Goal: Information Seeking & Learning: Learn about a topic

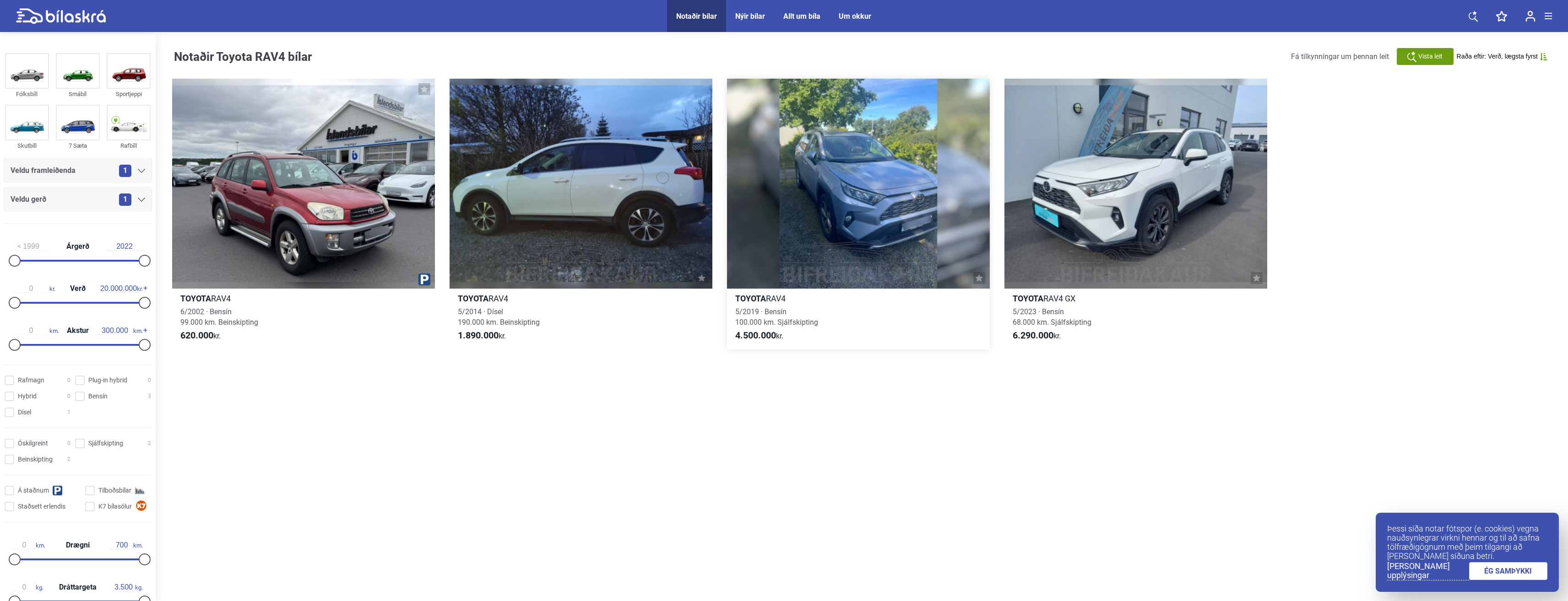
click at [888, 173] on div at bounding box center [858, 183] width 263 height 210
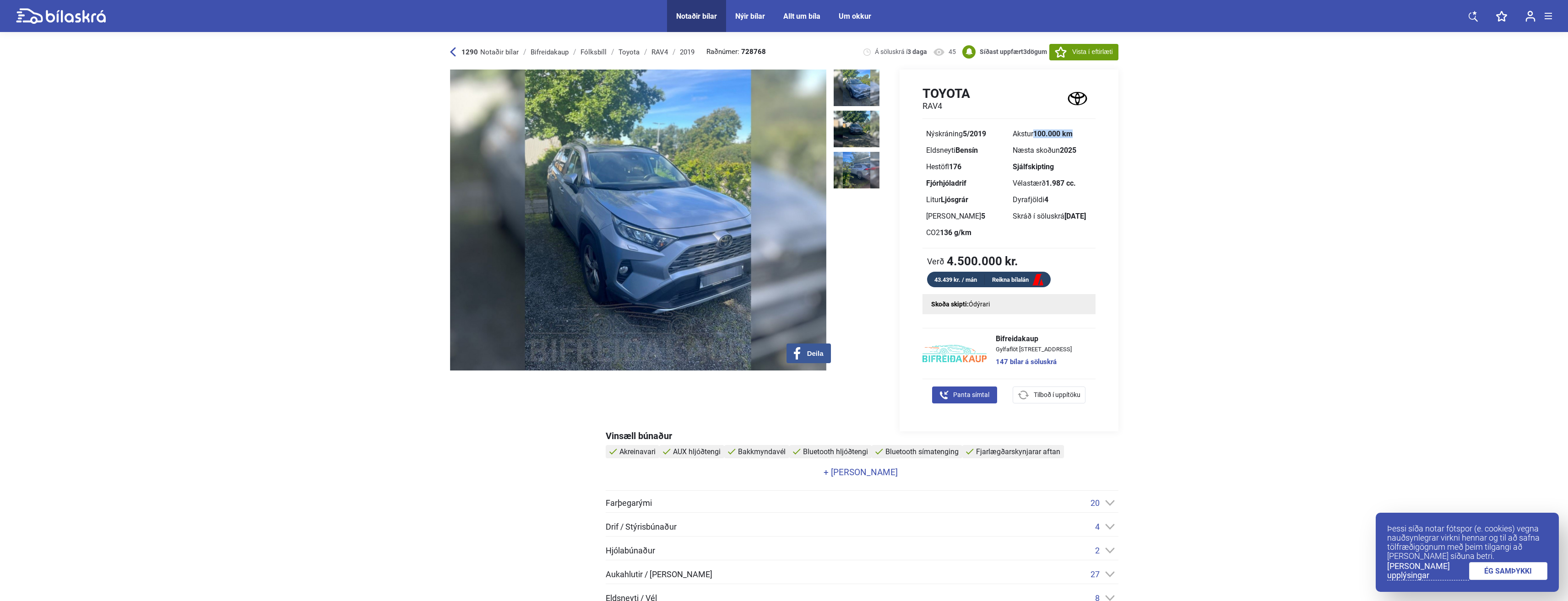
drag, startPoint x: 1037, startPoint y: 130, endPoint x: 1084, endPoint y: 134, distance: 47.2
click at [1084, 134] on div "Akstur 100.000 km" at bounding box center [1052, 134] width 79 height 8
drag, startPoint x: 1084, startPoint y: 134, endPoint x: 1046, endPoint y: 201, distance: 77.0
click at [1046, 201] on b "4" at bounding box center [1045, 199] width 4 height 8
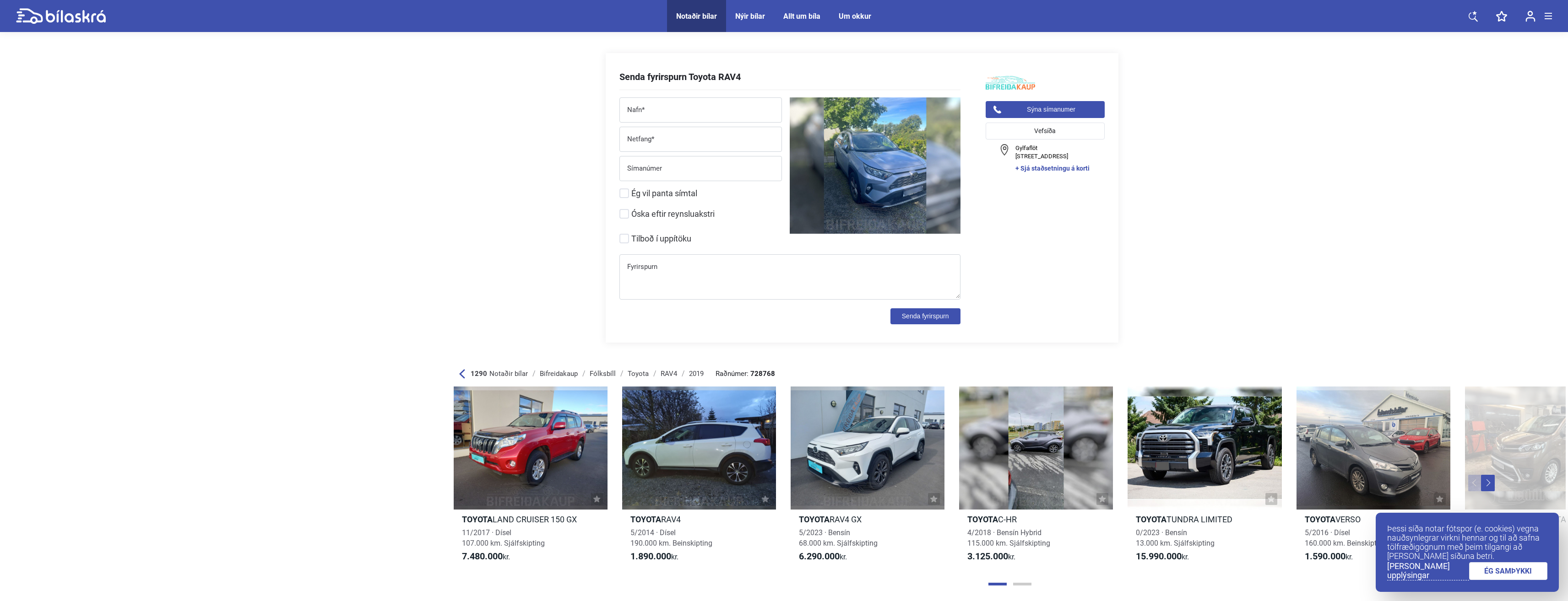
scroll to position [1514, 0]
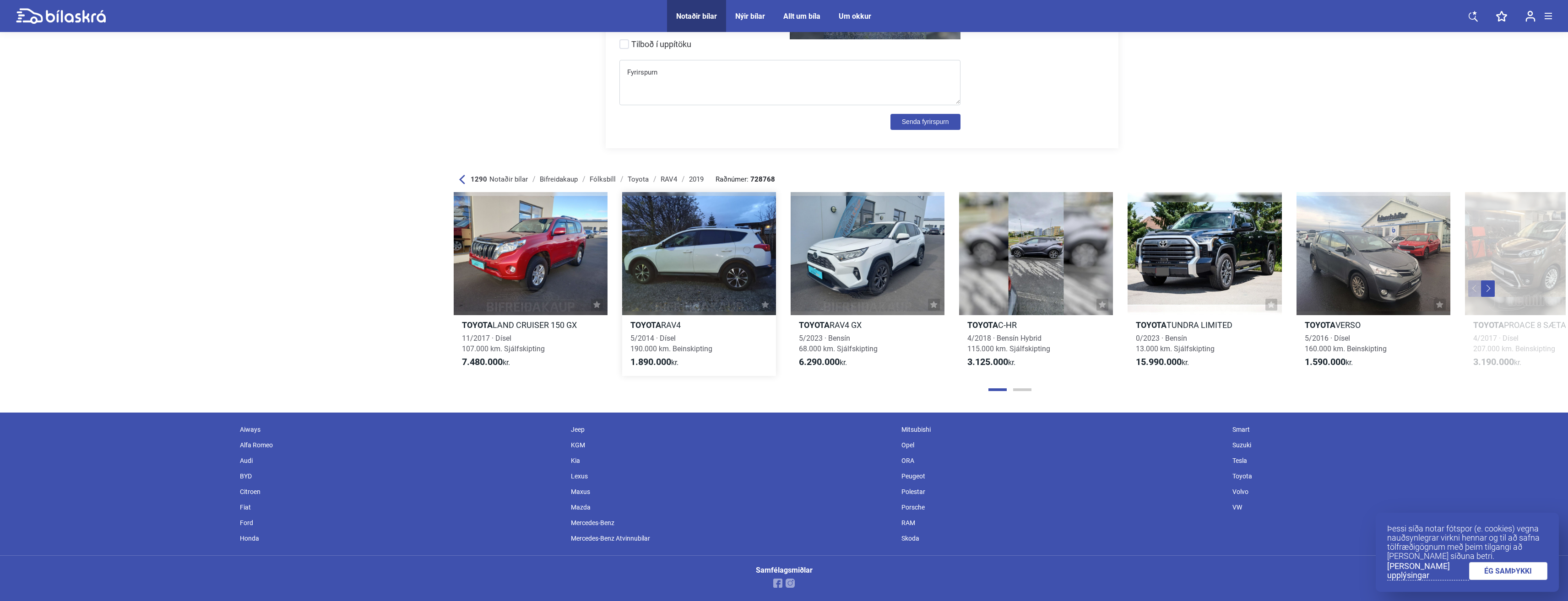
click at [709, 327] on h2 "Toyota RAV4" at bounding box center [699, 325] width 154 height 10
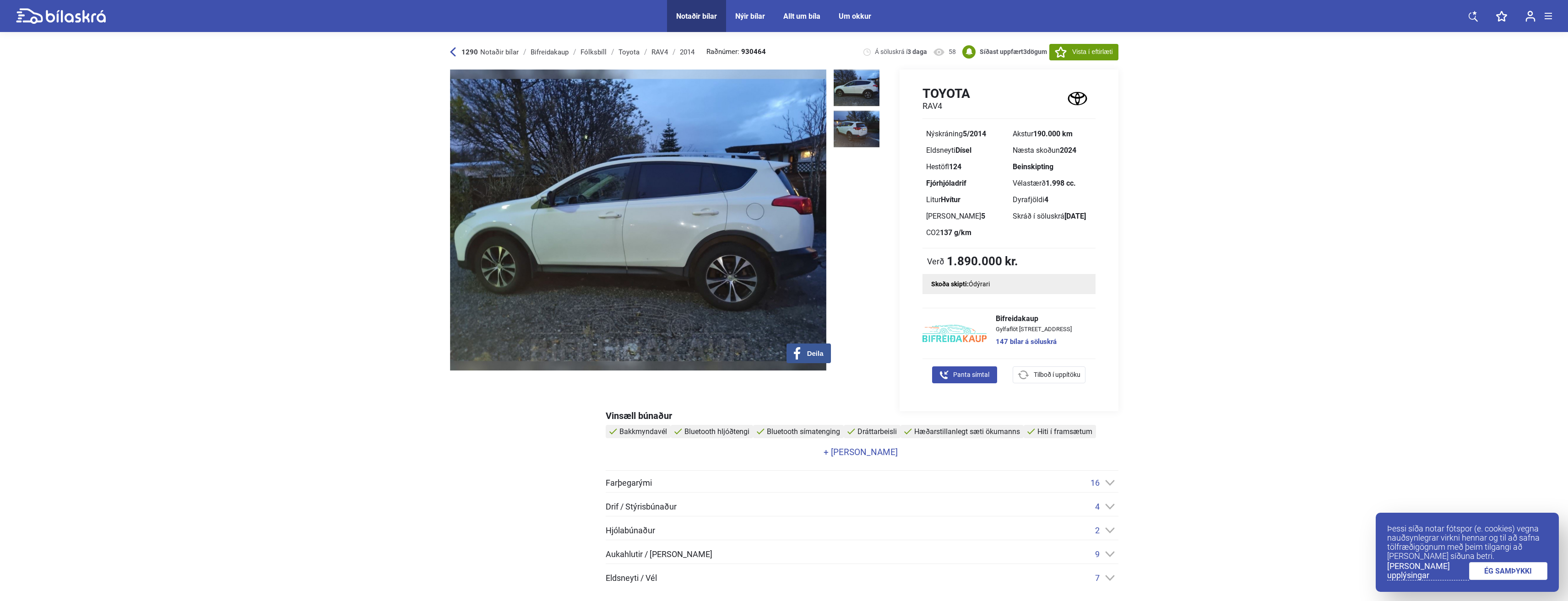
click at [762, 260] on img at bounding box center [638, 220] width 376 height 301
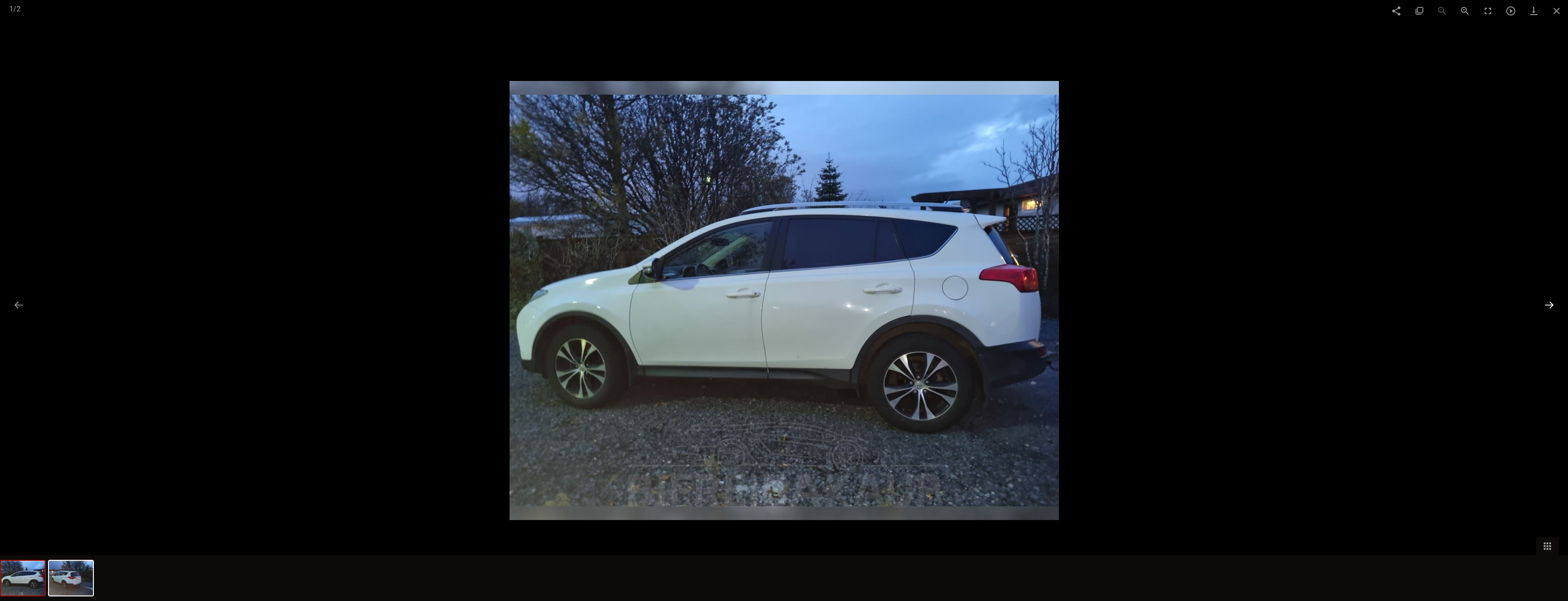
click at [1552, 304] on button at bounding box center [1549, 304] width 19 height 18
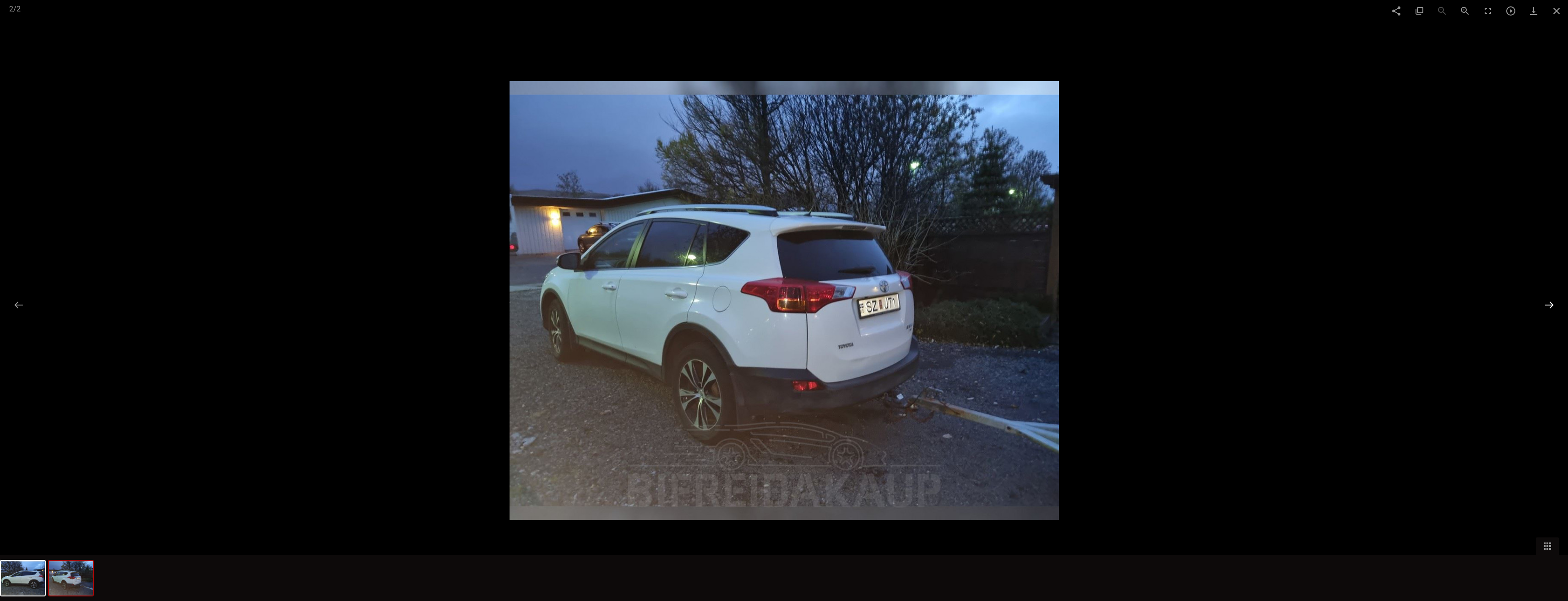
click at [1552, 304] on button at bounding box center [1549, 304] width 19 height 18
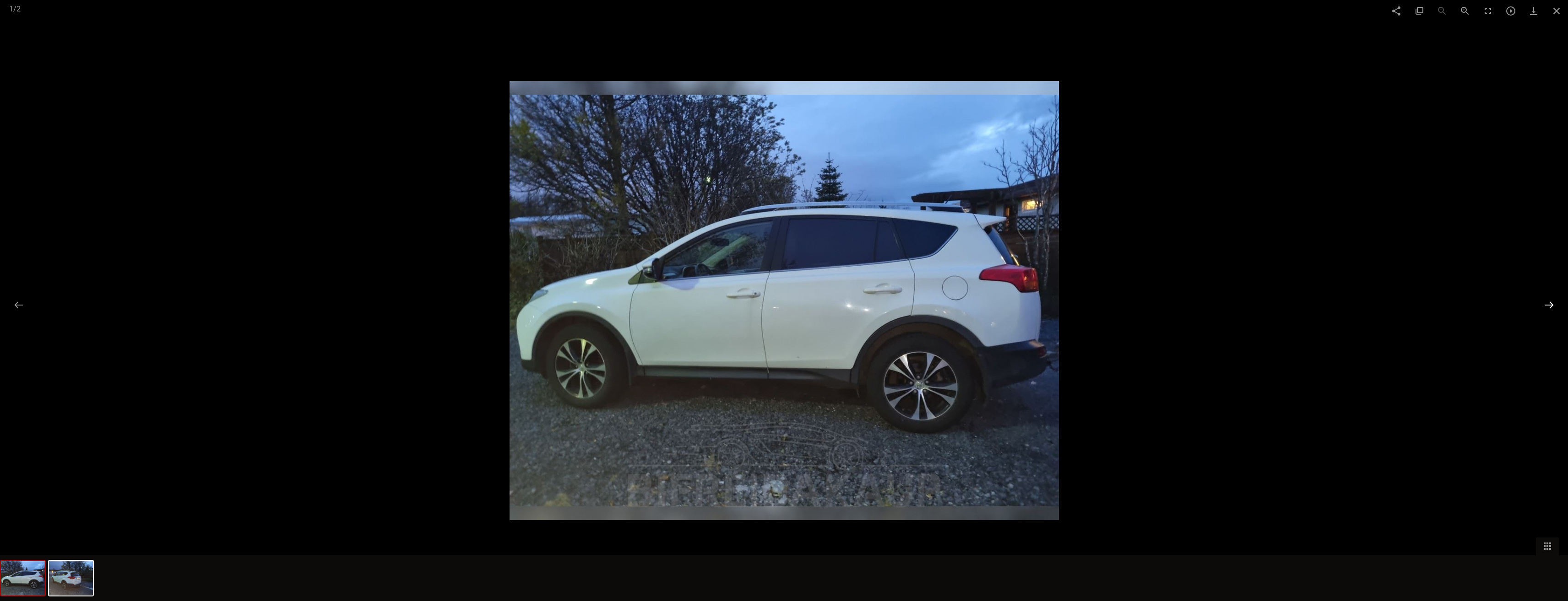
click at [1551, 304] on button at bounding box center [1549, 304] width 19 height 18
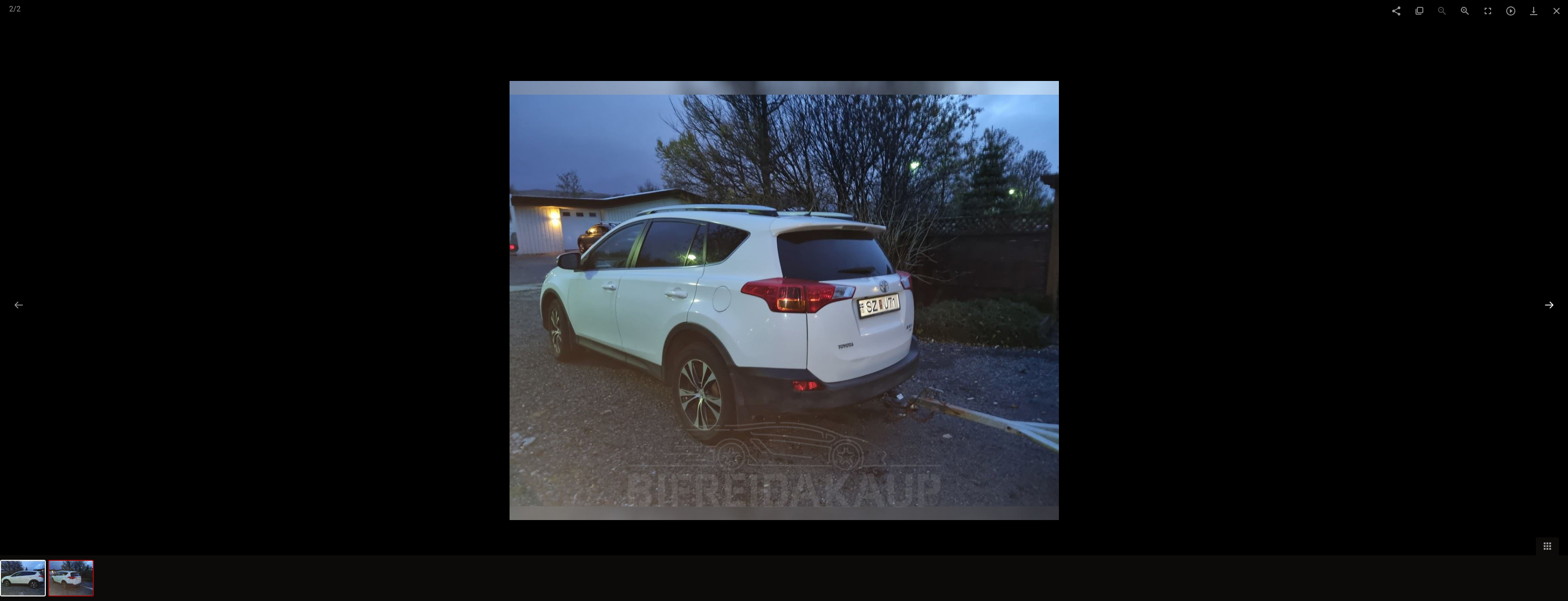
click at [1551, 304] on button at bounding box center [1549, 304] width 19 height 18
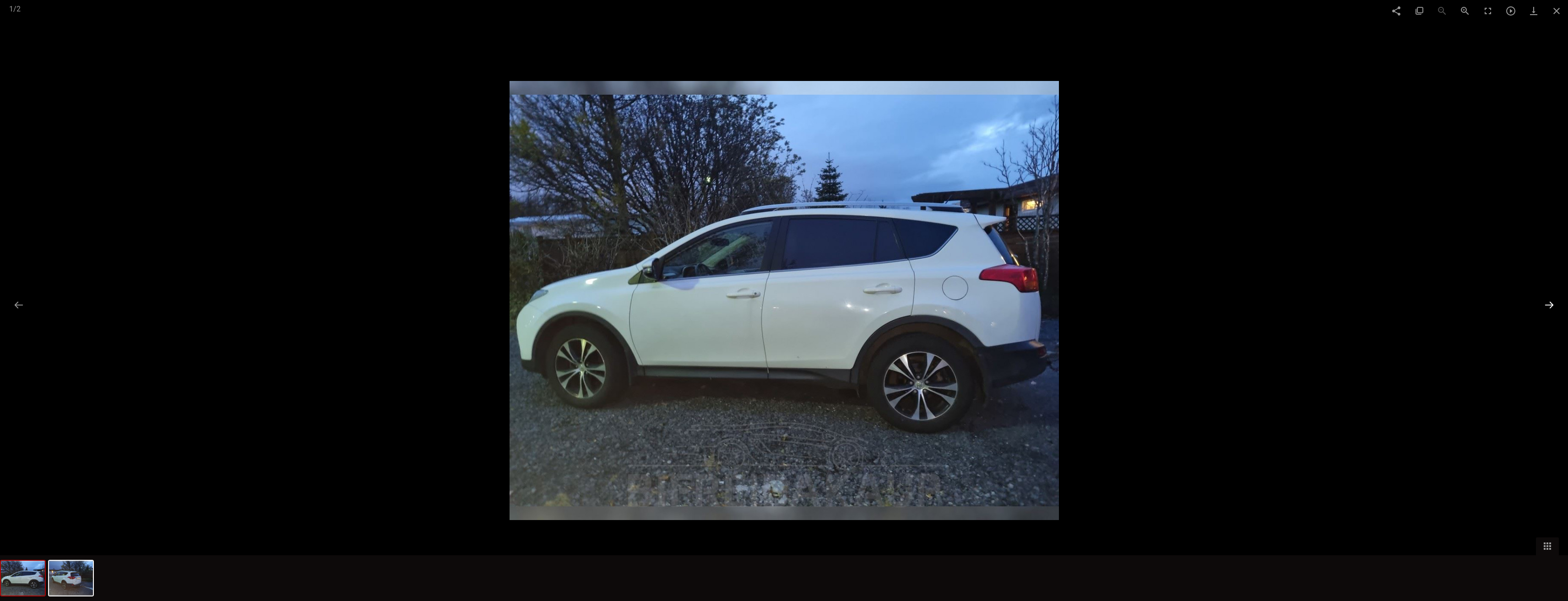
click at [1551, 304] on button at bounding box center [1549, 304] width 19 height 18
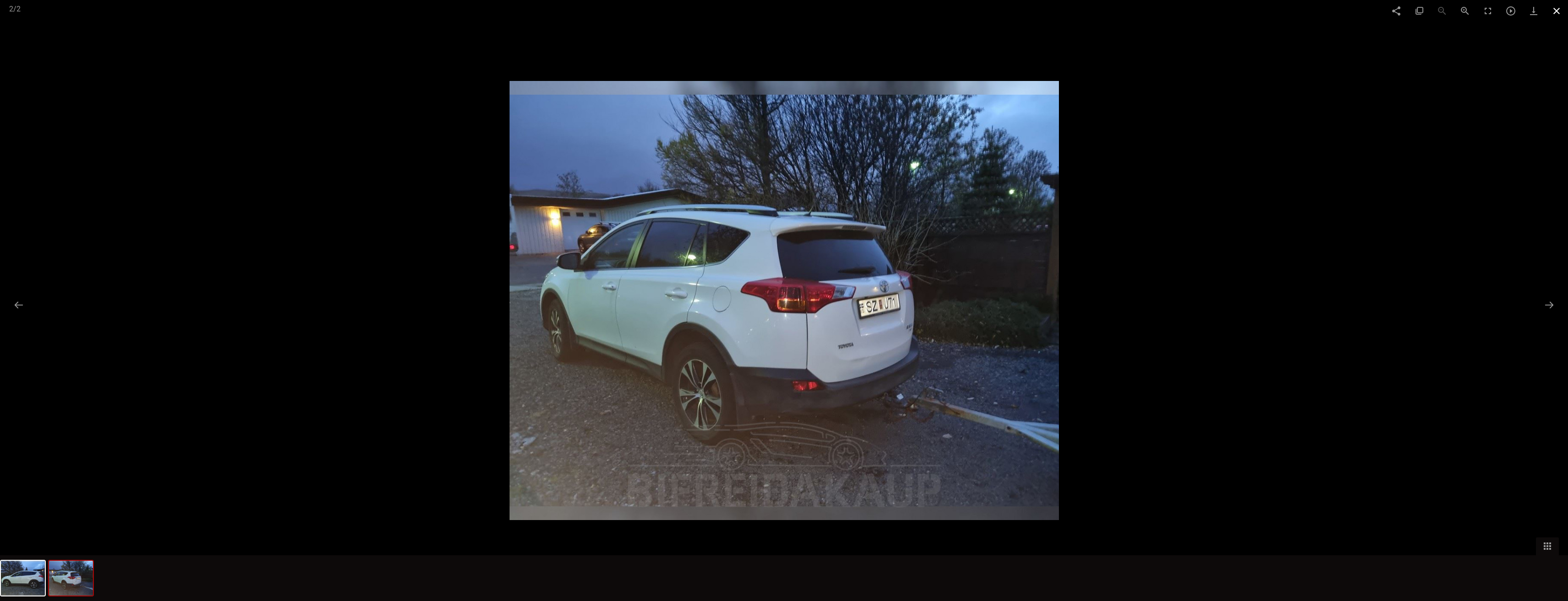
click at [1560, 8] on span at bounding box center [1555, 10] width 23 height 21
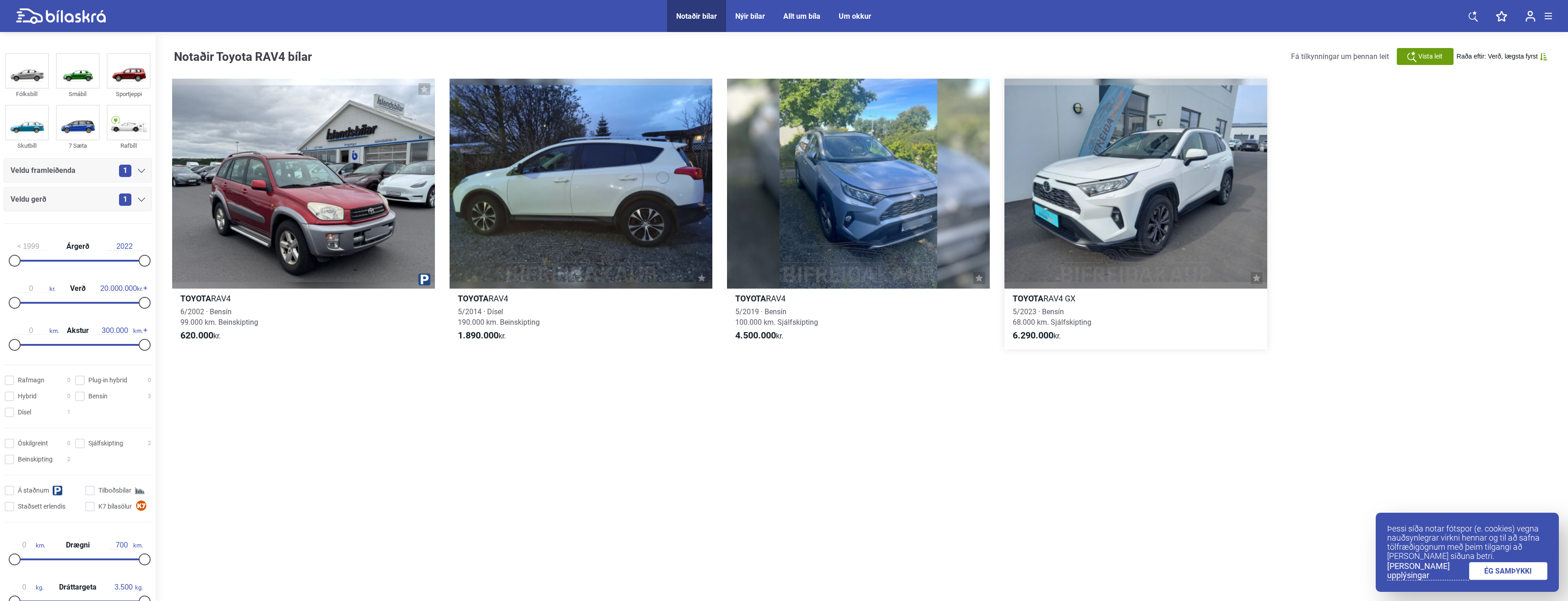
click at [1083, 208] on div at bounding box center [1135, 183] width 263 height 210
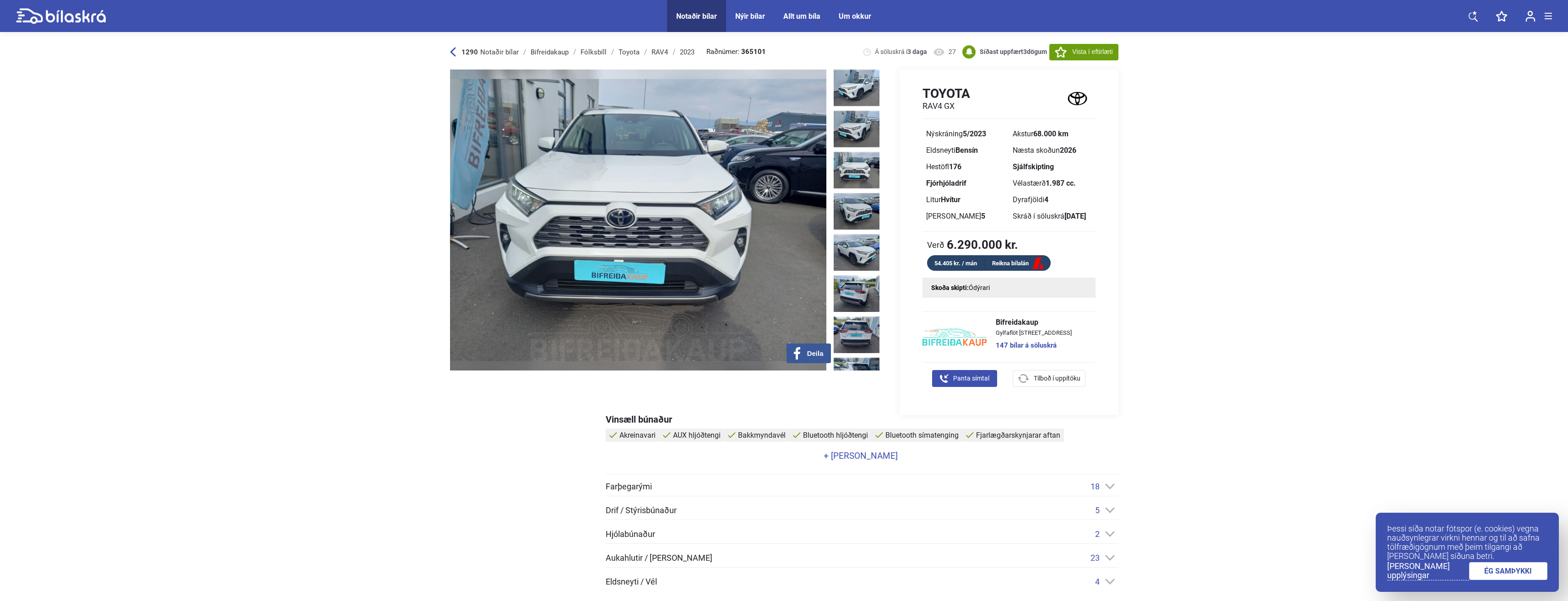
click at [600, 241] on img at bounding box center [638, 220] width 376 height 301
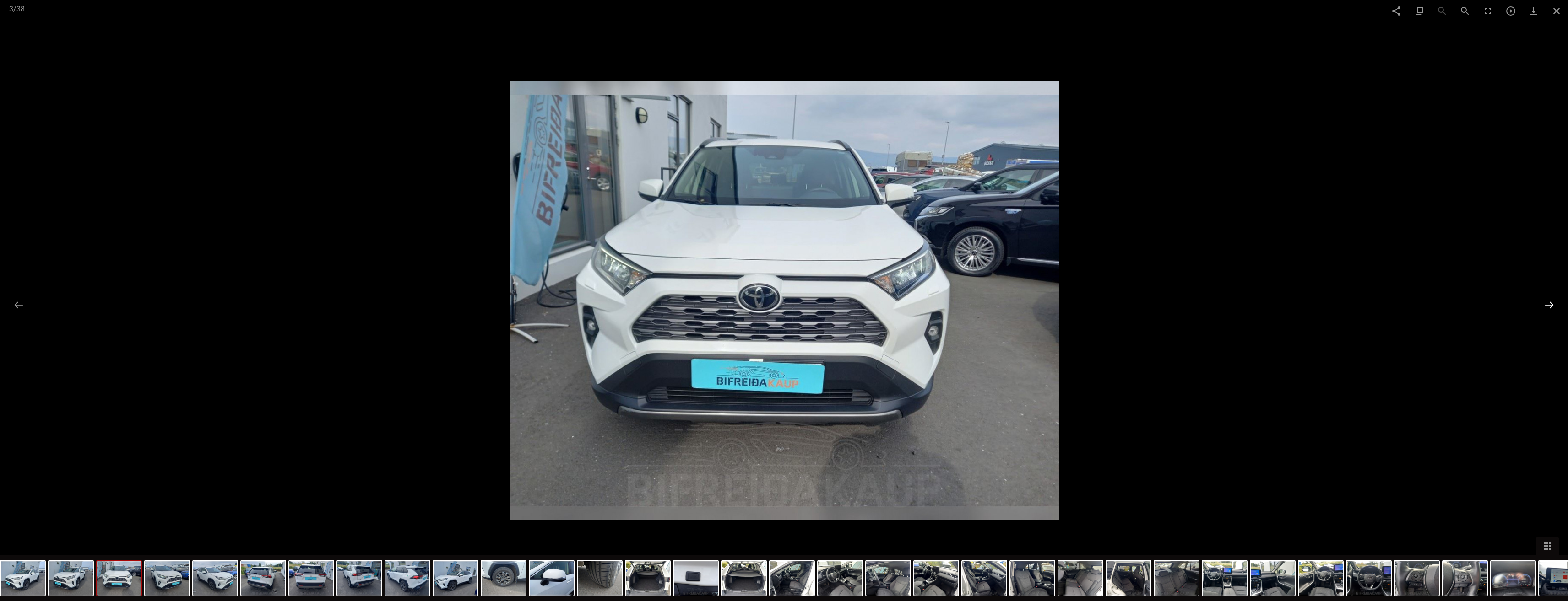
click at [1555, 306] on button at bounding box center [1549, 304] width 19 height 18
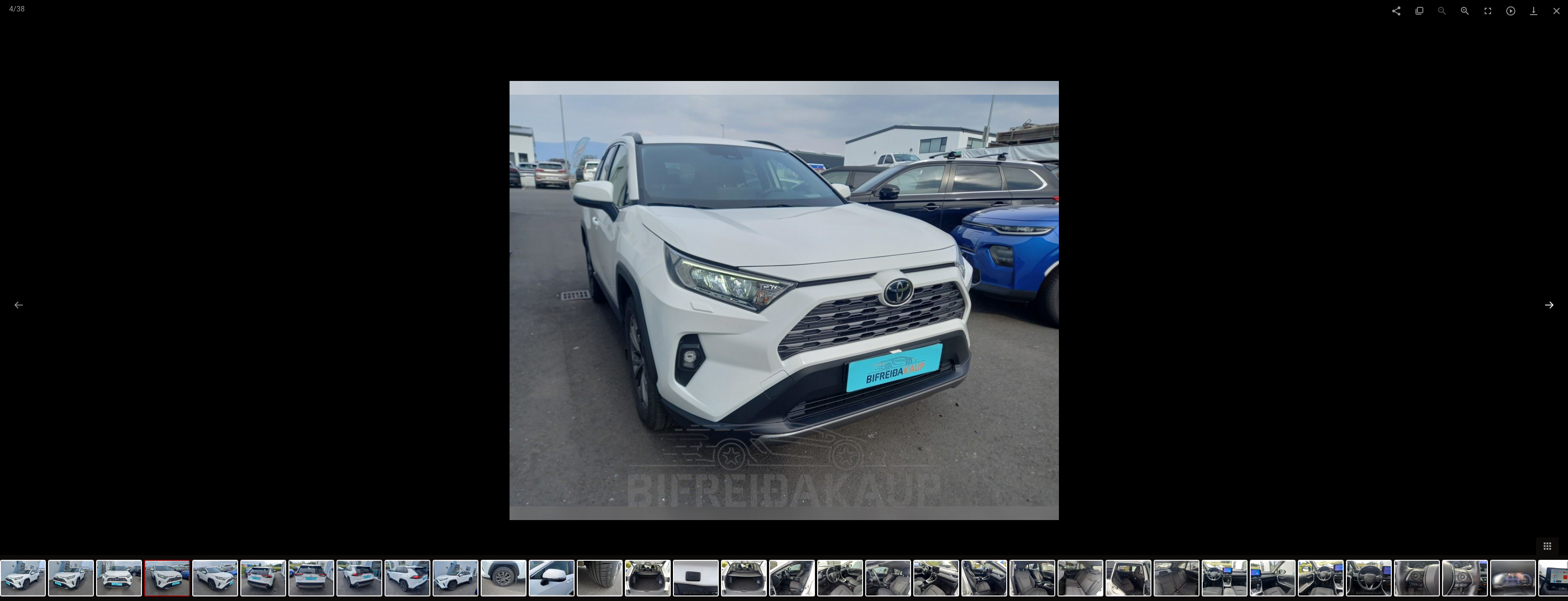
click at [1554, 306] on button at bounding box center [1549, 304] width 19 height 18
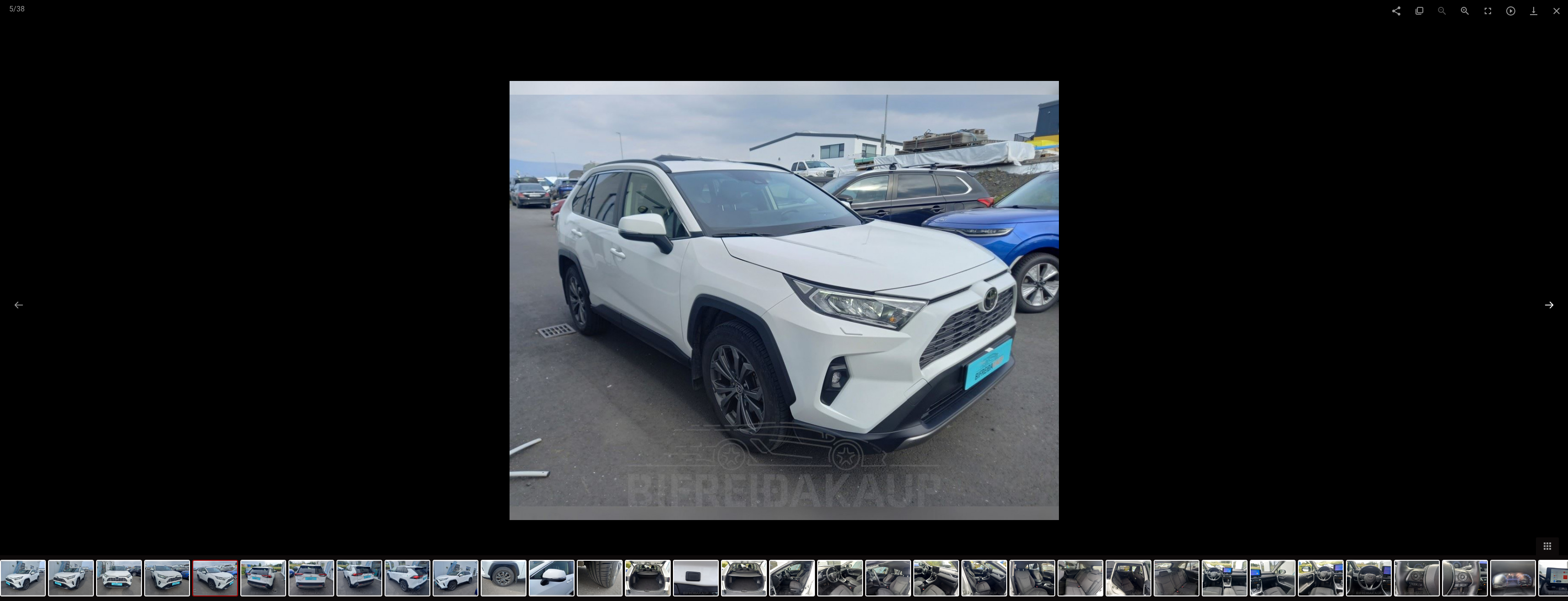
click at [1554, 306] on button at bounding box center [1549, 304] width 19 height 18
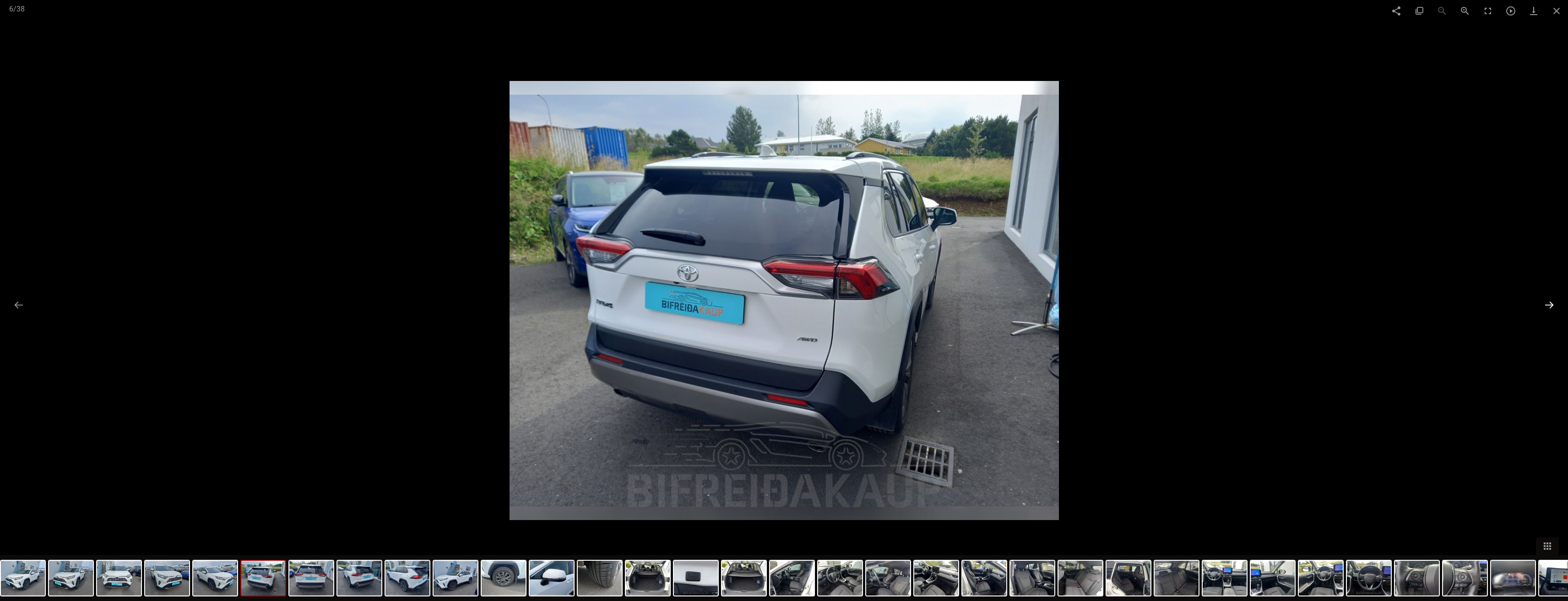
click at [1554, 306] on button at bounding box center [1549, 304] width 19 height 18
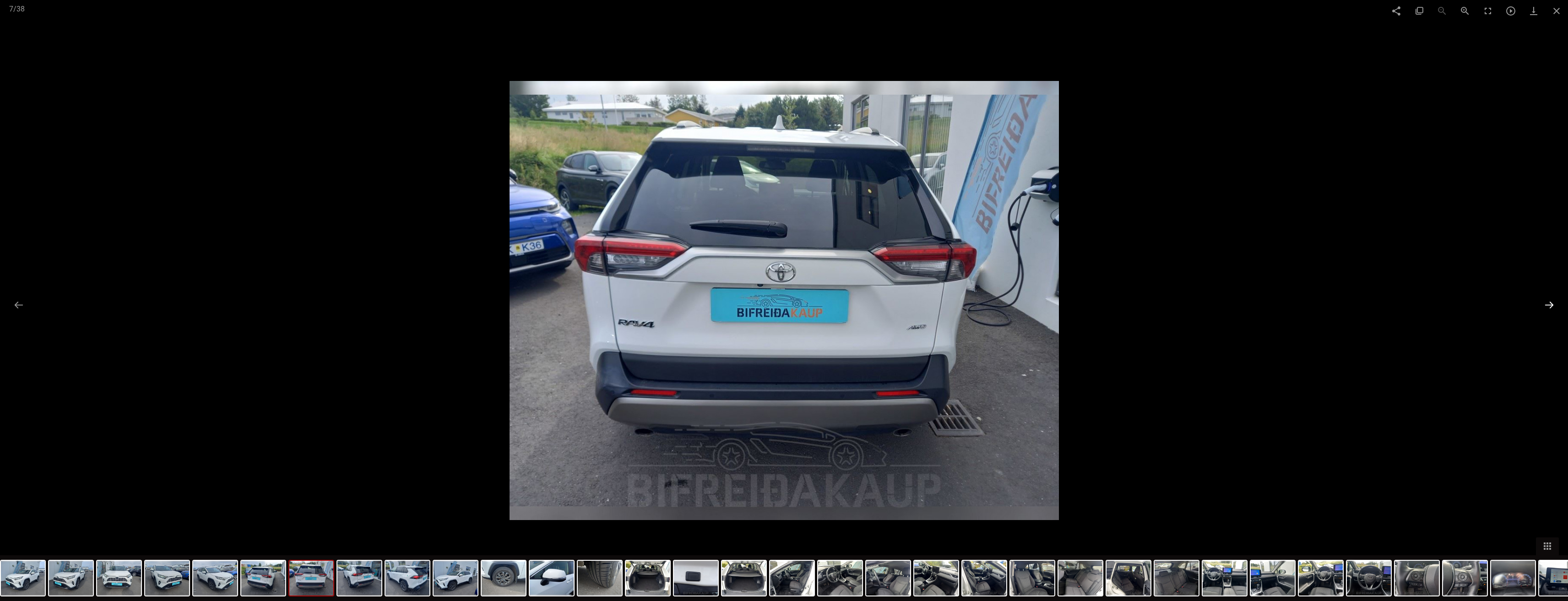
click at [1554, 306] on button at bounding box center [1549, 304] width 19 height 18
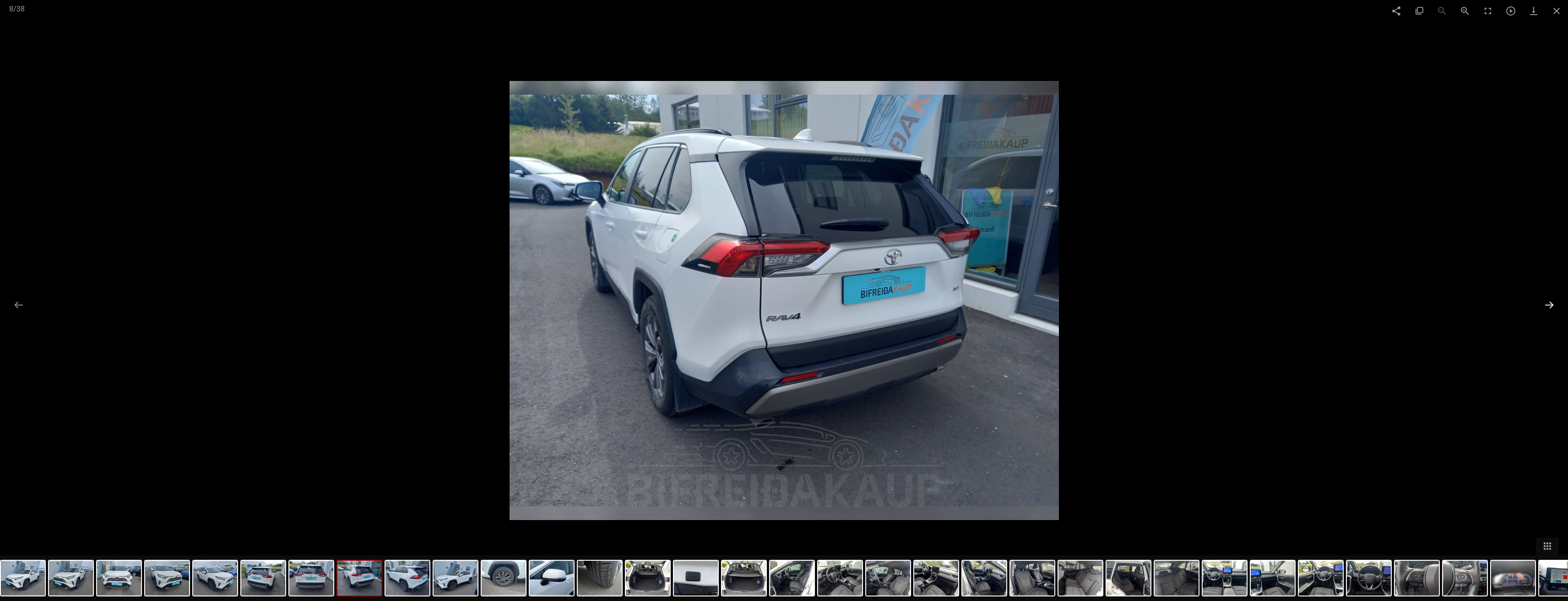
click at [1554, 306] on button at bounding box center [1549, 304] width 19 height 18
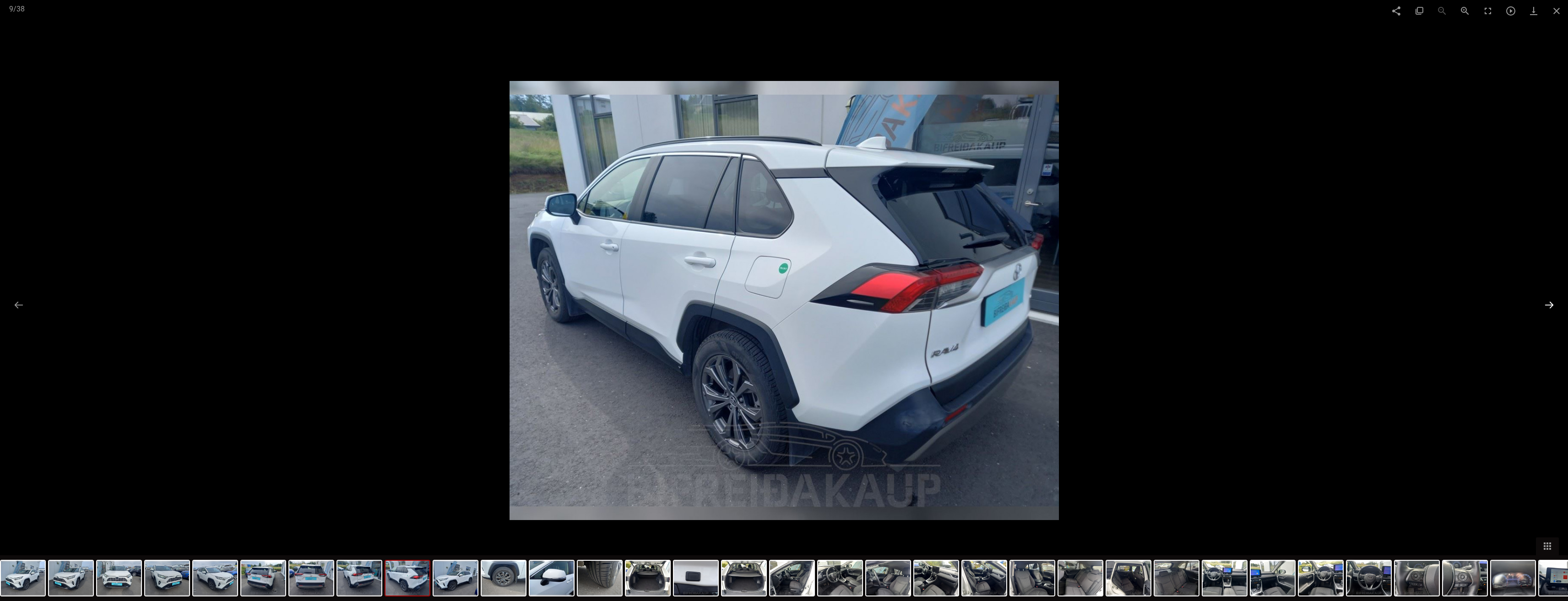
click at [1554, 306] on button at bounding box center [1549, 304] width 19 height 18
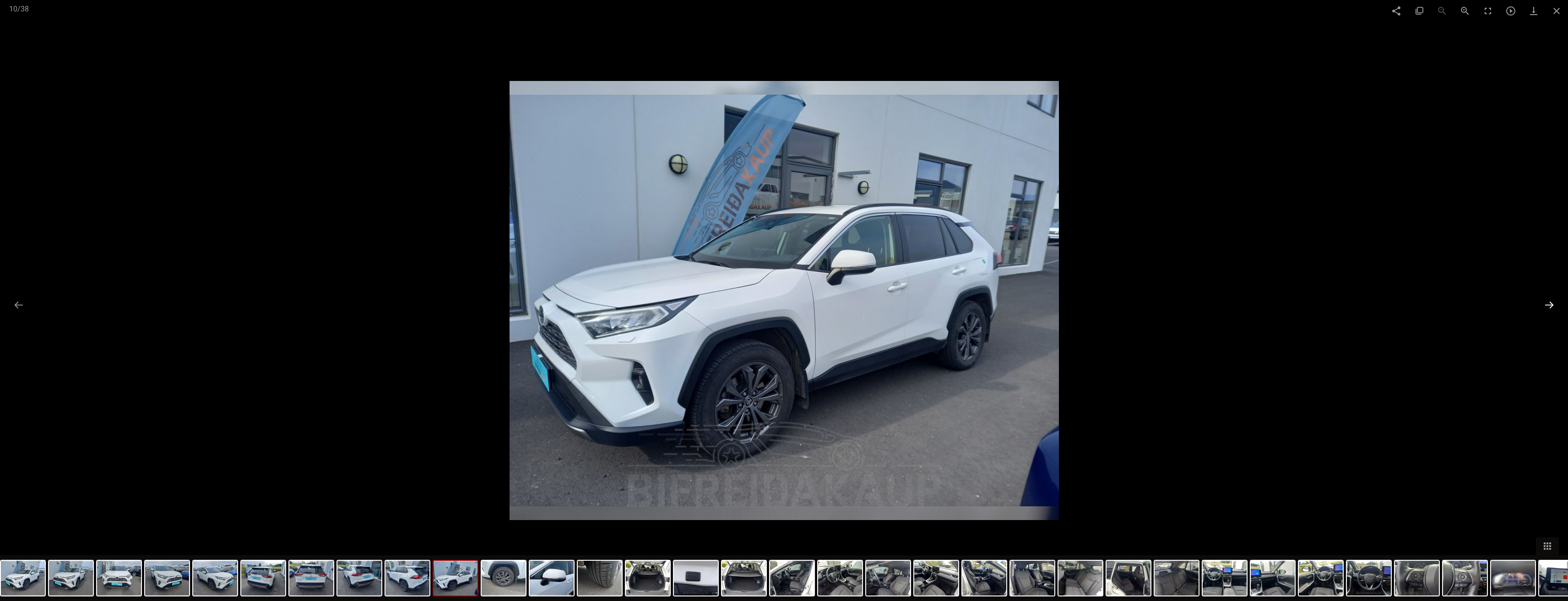
click at [1554, 306] on button at bounding box center [1549, 304] width 19 height 18
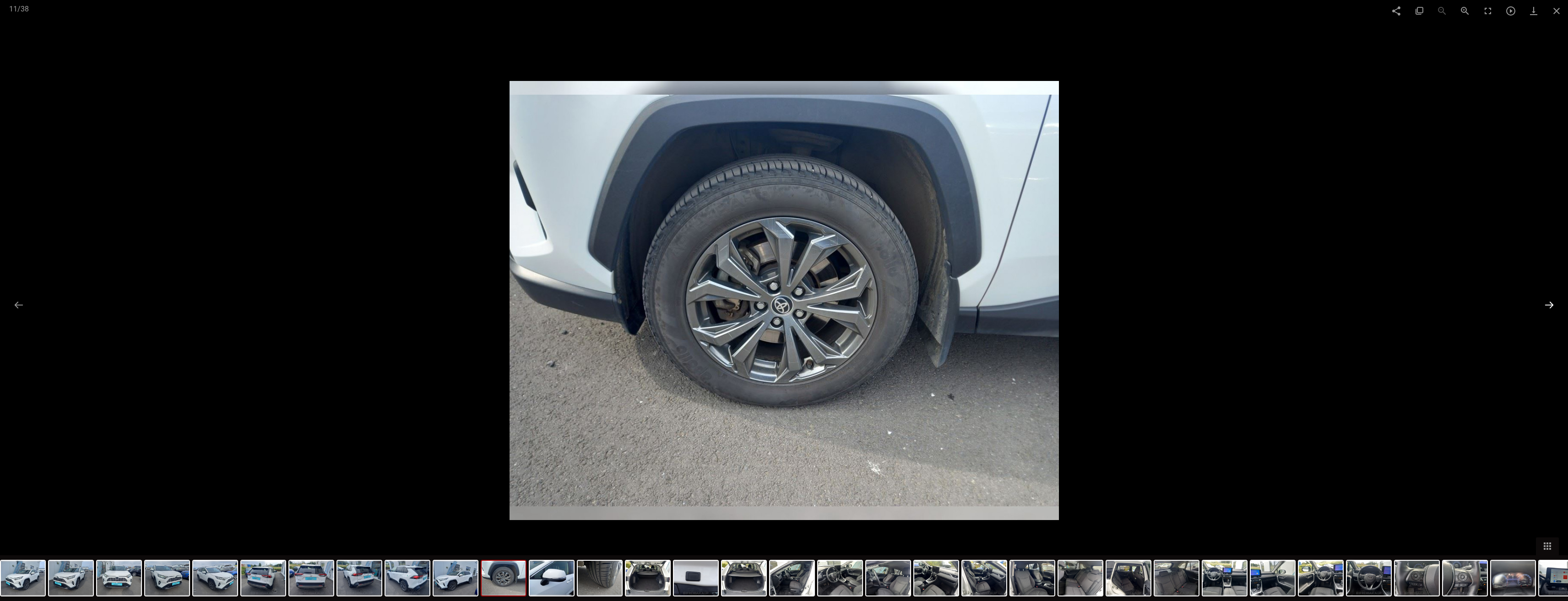
click at [1554, 306] on button at bounding box center [1549, 304] width 19 height 18
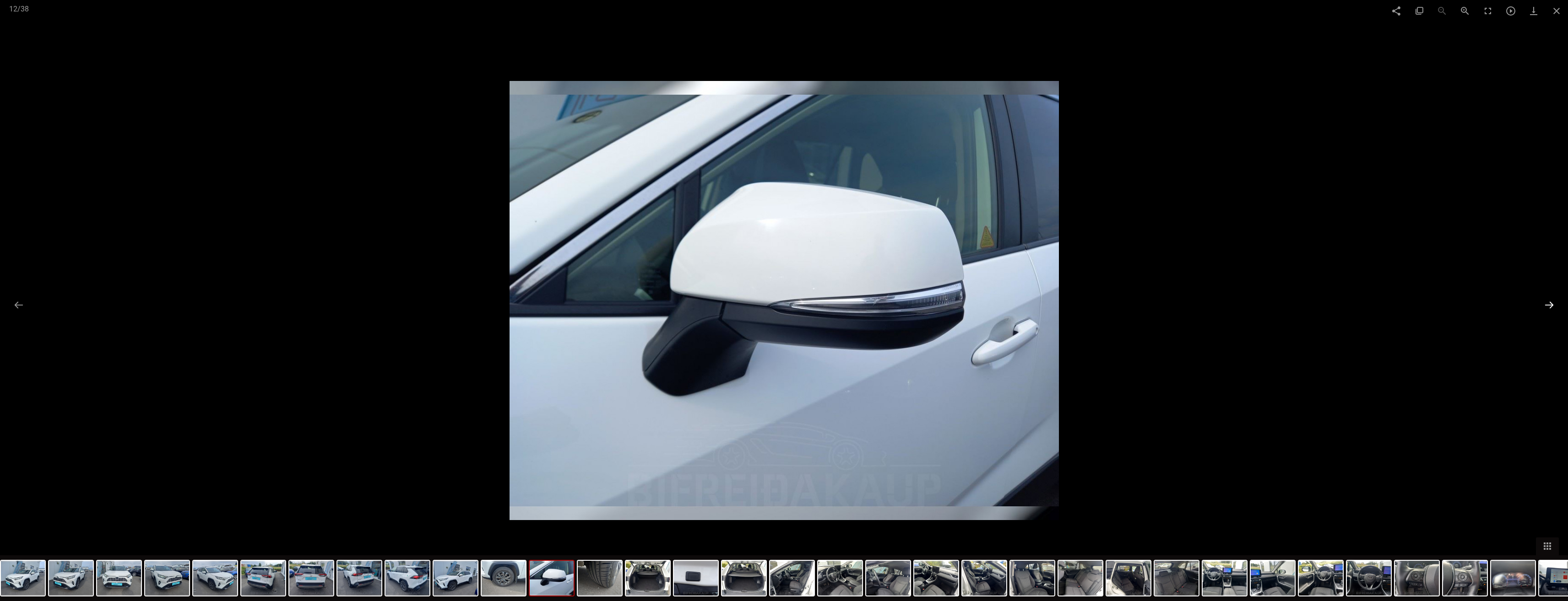
click at [1553, 306] on button at bounding box center [1549, 304] width 19 height 18
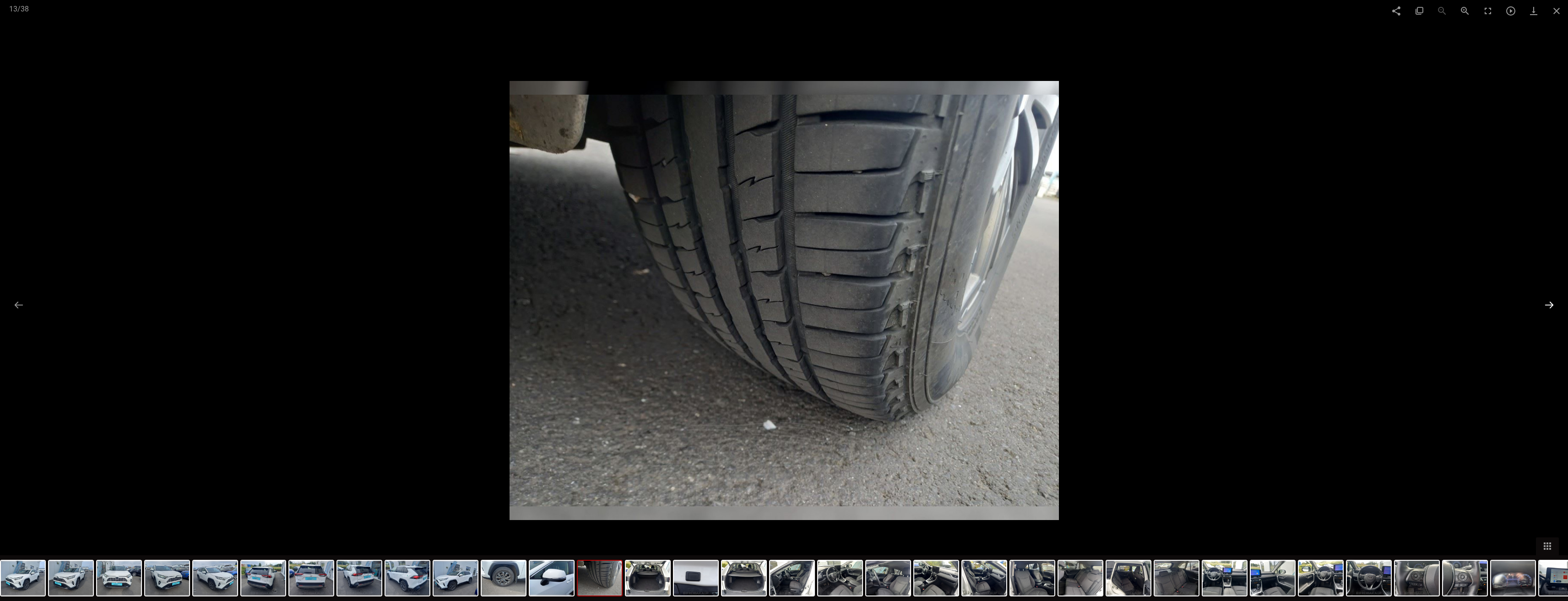
click at [1553, 306] on button at bounding box center [1549, 304] width 19 height 18
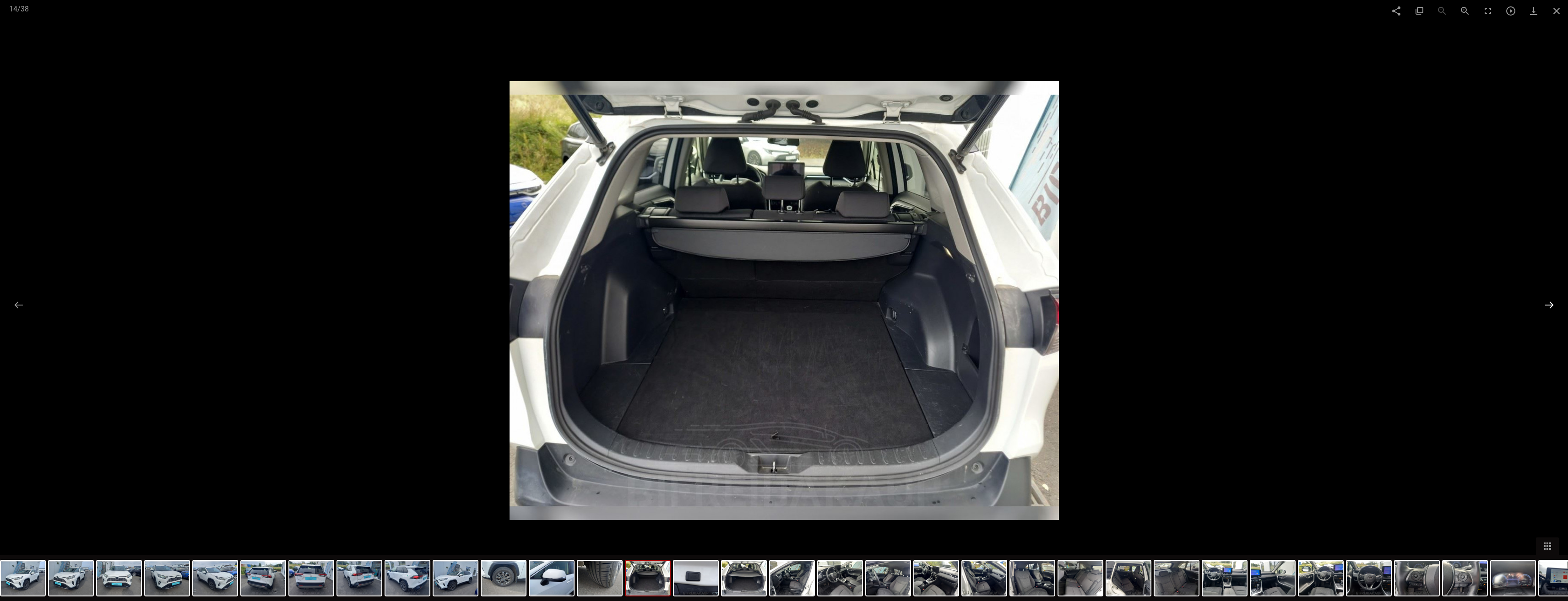
click at [1553, 306] on button at bounding box center [1549, 304] width 19 height 18
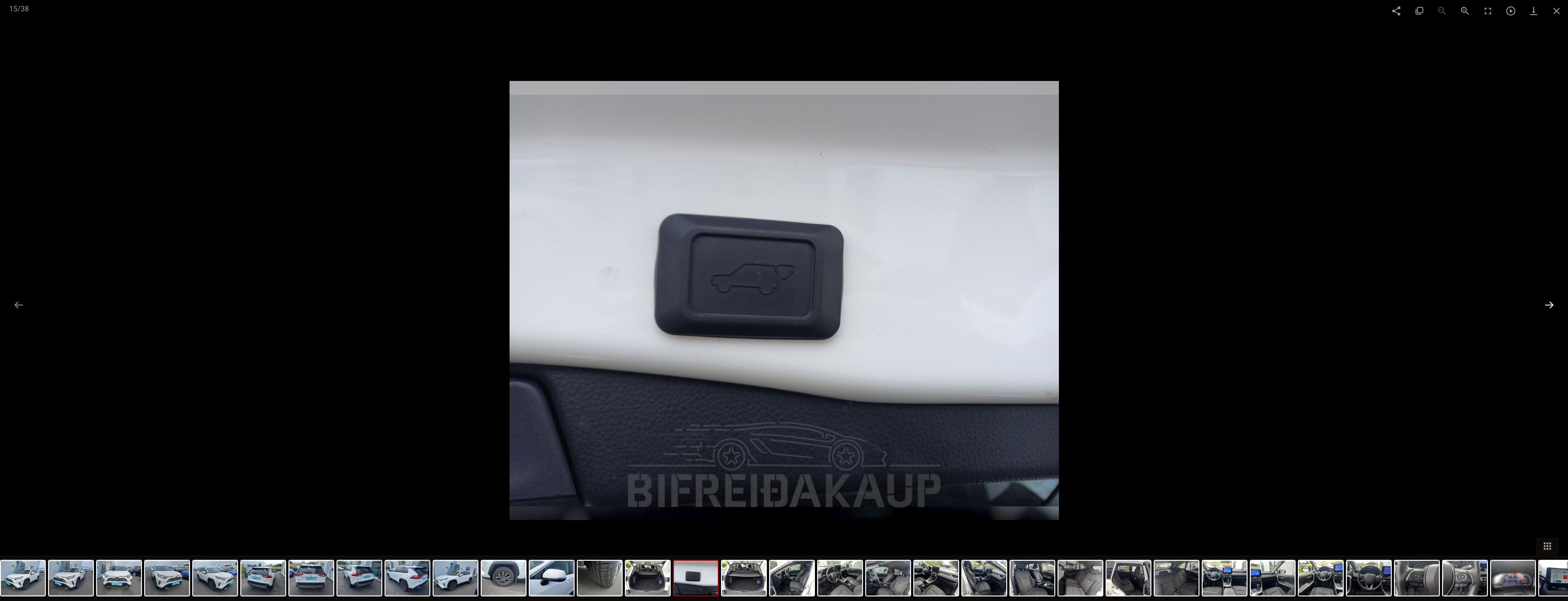
click at [1553, 306] on button at bounding box center [1549, 304] width 19 height 18
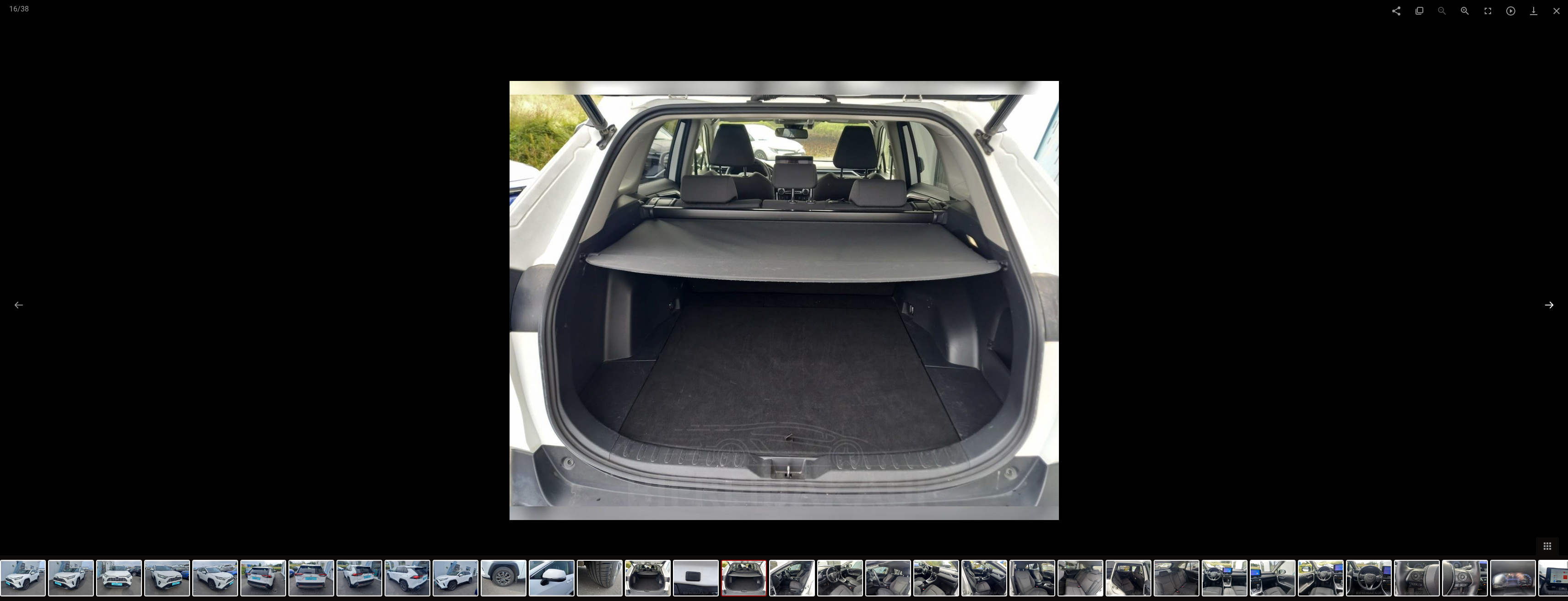
click at [1553, 306] on button at bounding box center [1549, 304] width 19 height 18
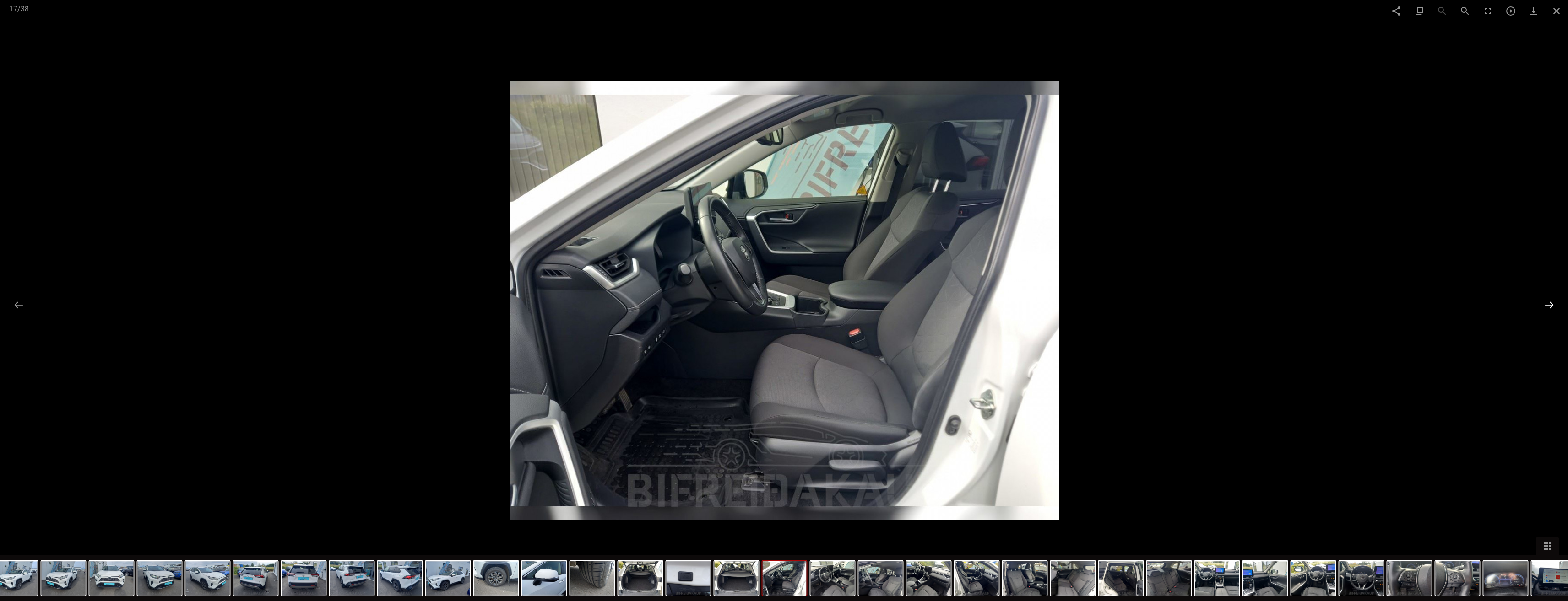
click at [1553, 306] on button at bounding box center [1549, 304] width 19 height 18
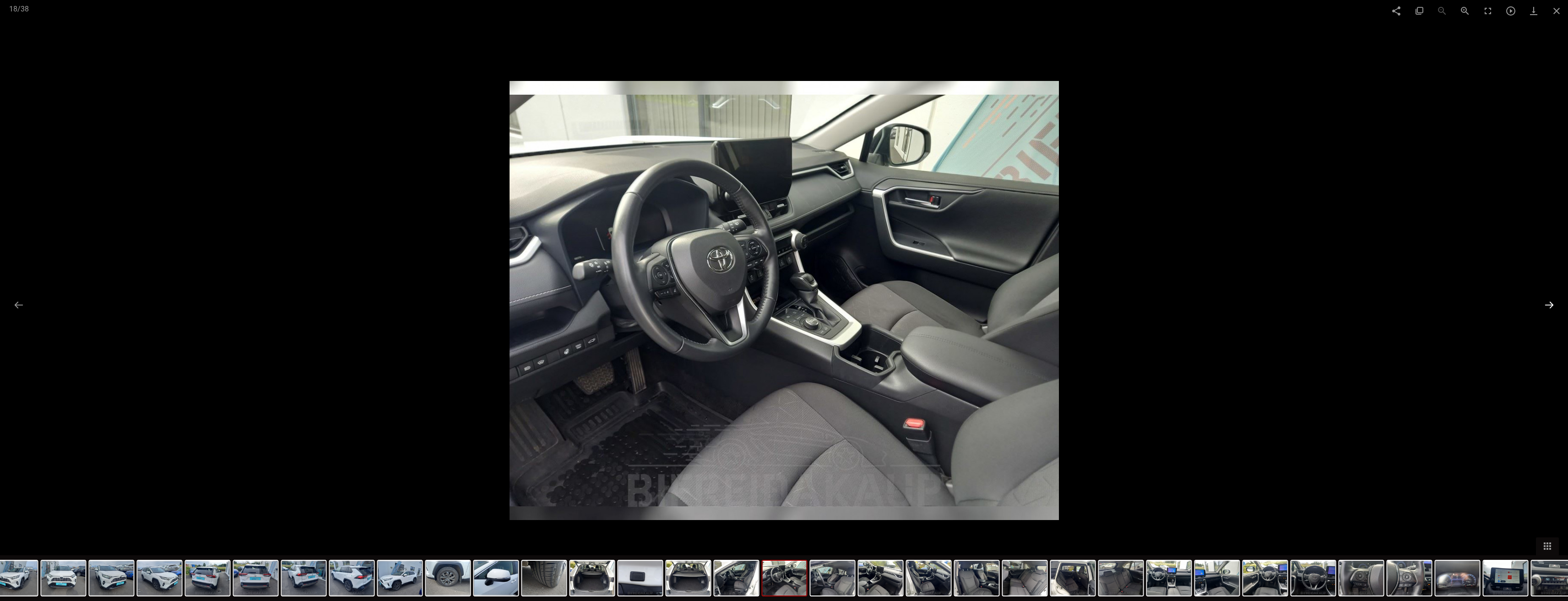
click at [1553, 306] on button at bounding box center [1549, 304] width 19 height 18
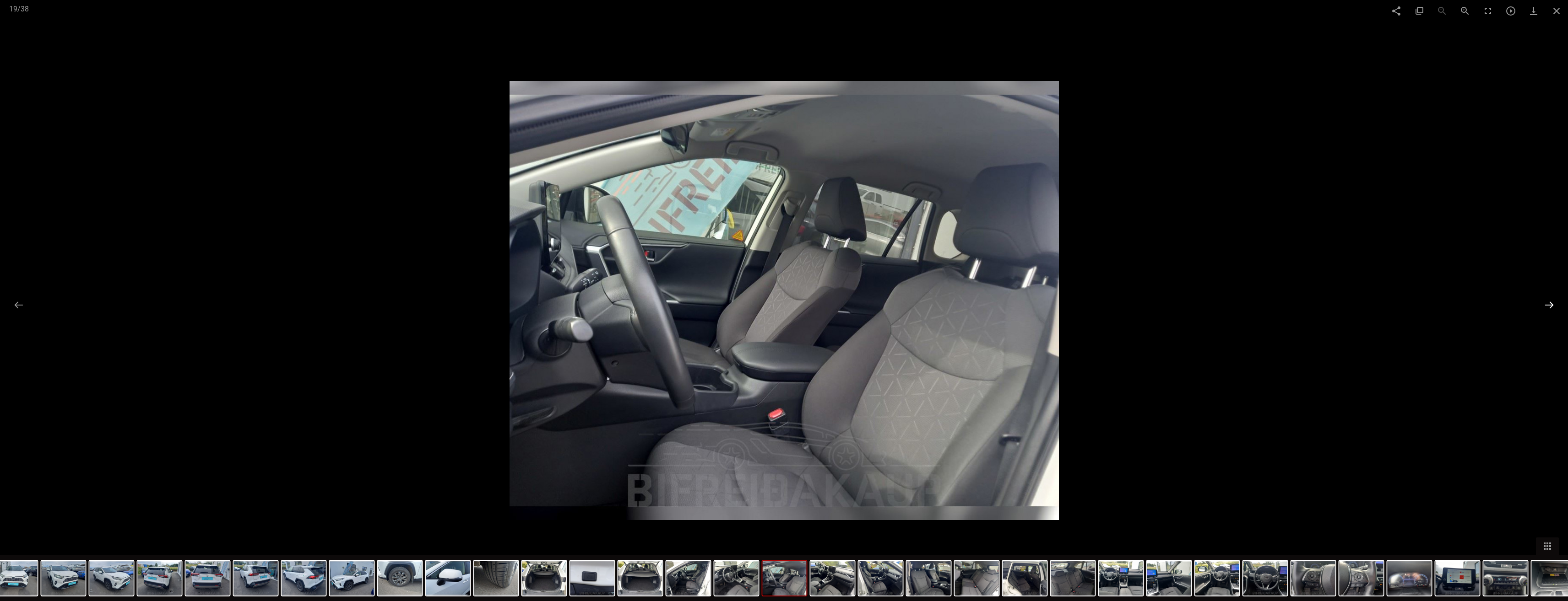
click at [1553, 306] on button at bounding box center [1549, 304] width 19 height 18
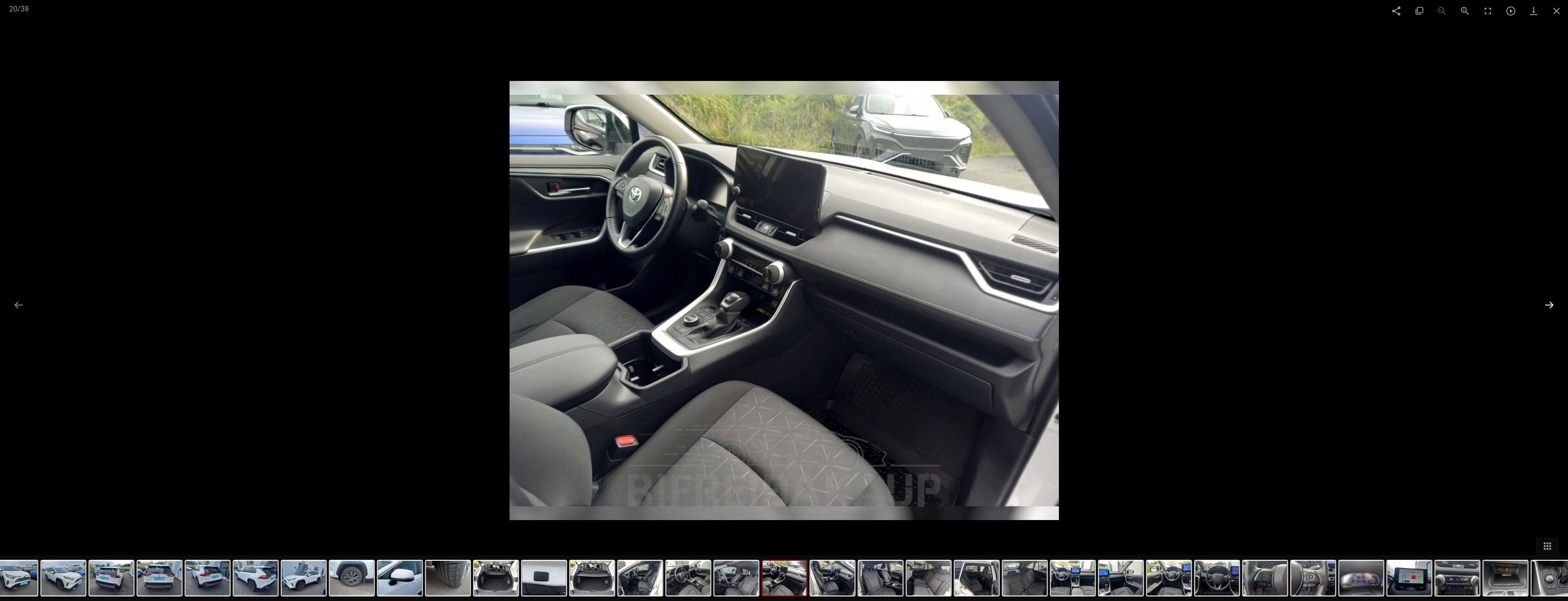
click at [1553, 306] on button at bounding box center [1549, 304] width 19 height 18
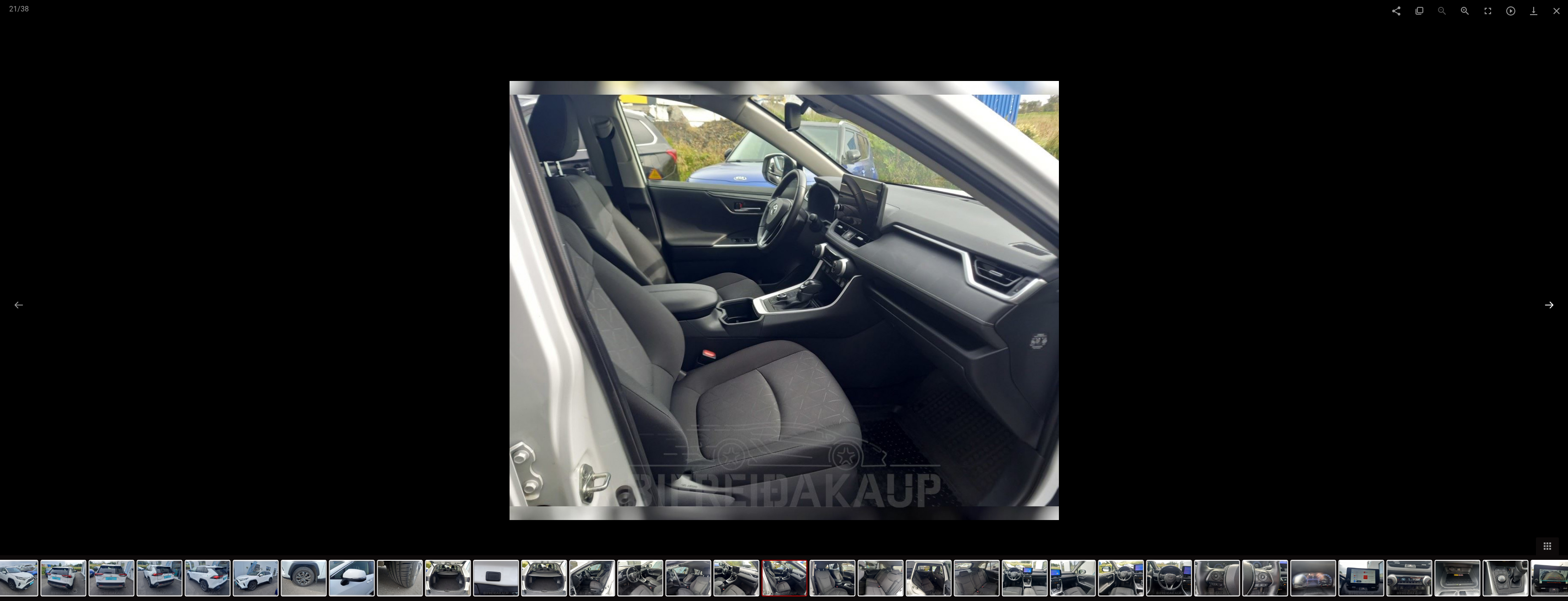
click at [1553, 306] on button at bounding box center [1549, 304] width 19 height 18
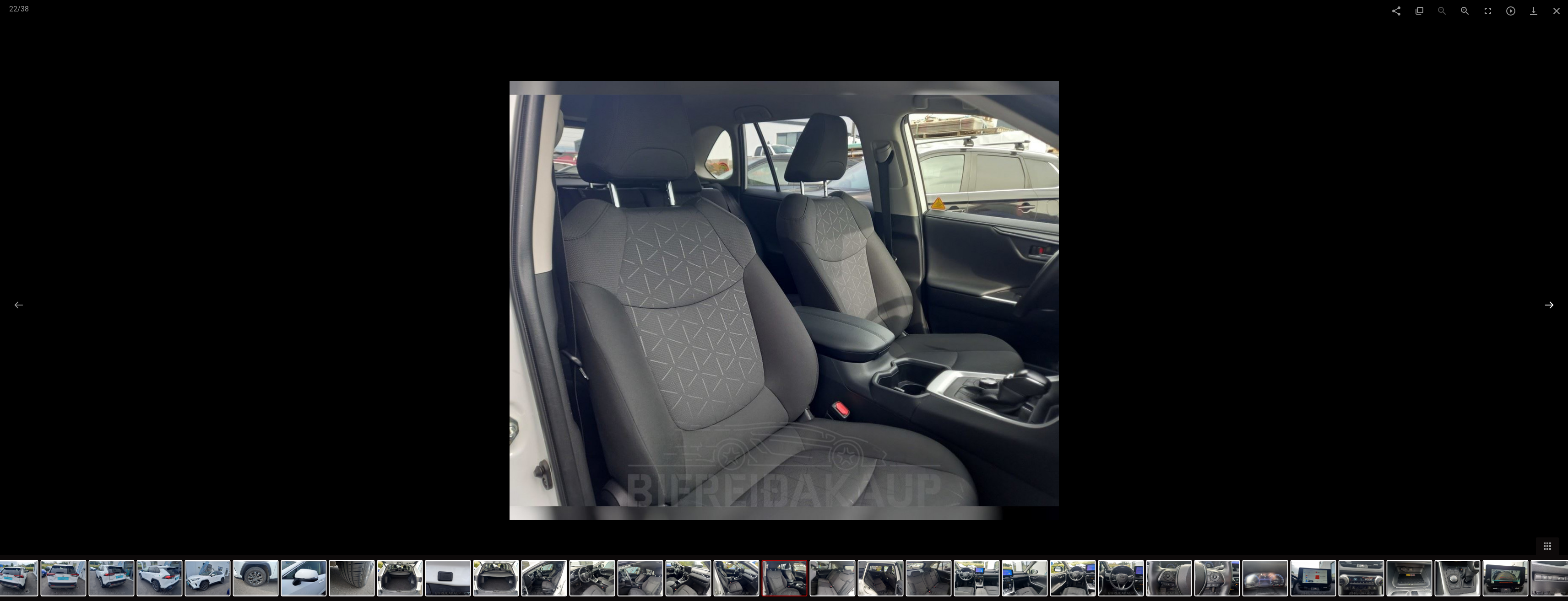
click at [1553, 306] on button at bounding box center [1549, 304] width 19 height 18
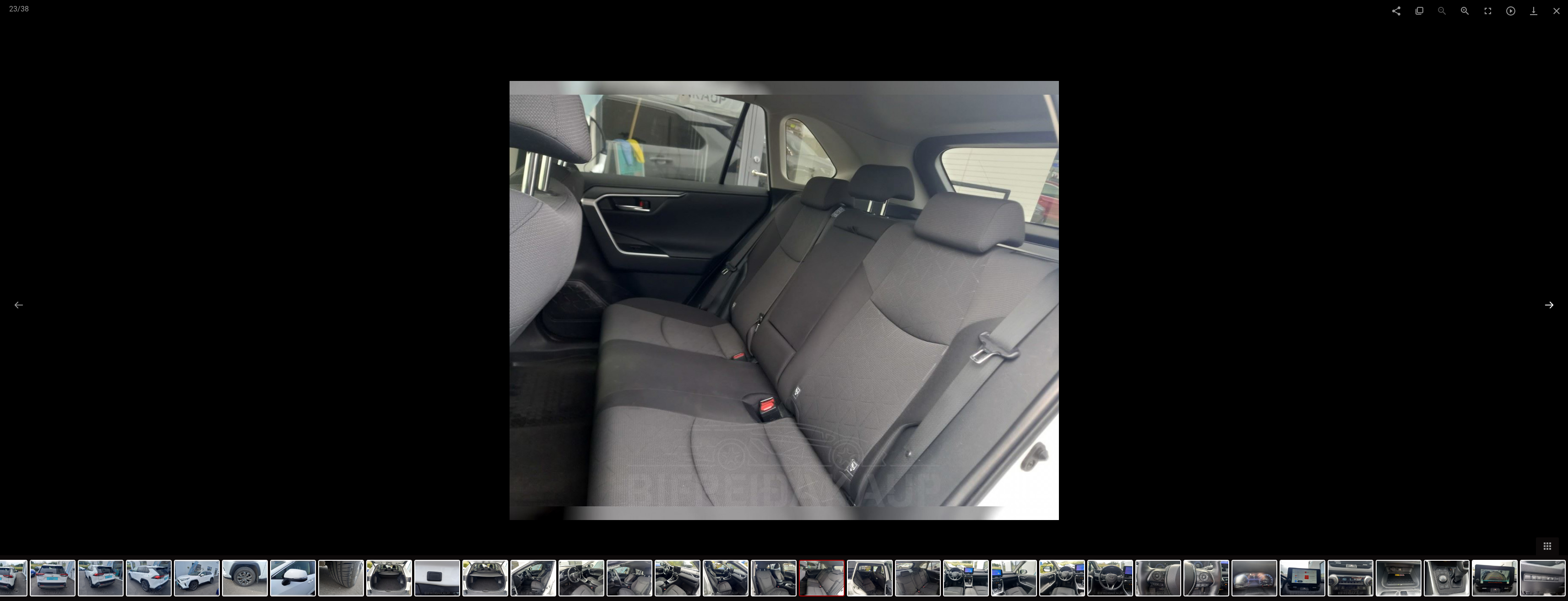
click at [1553, 306] on button at bounding box center [1549, 304] width 19 height 18
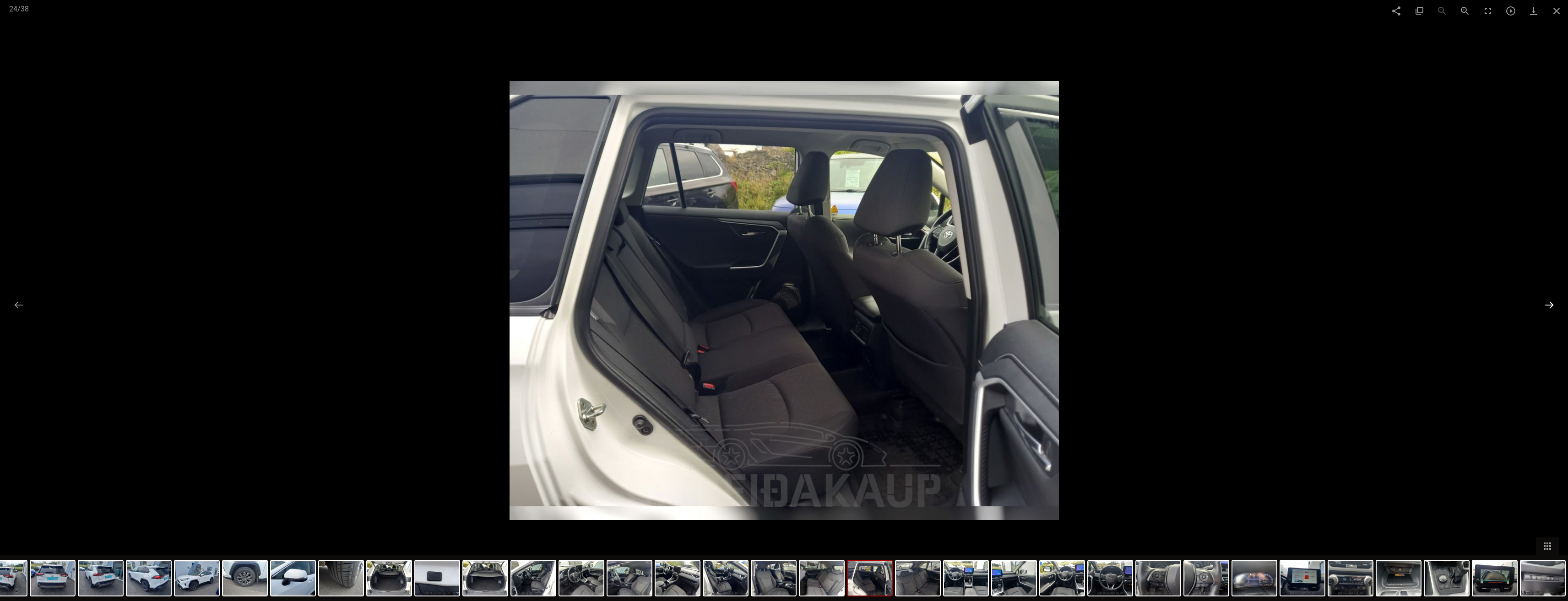
click at [1553, 306] on button at bounding box center [1549, 304] width 19 height 18
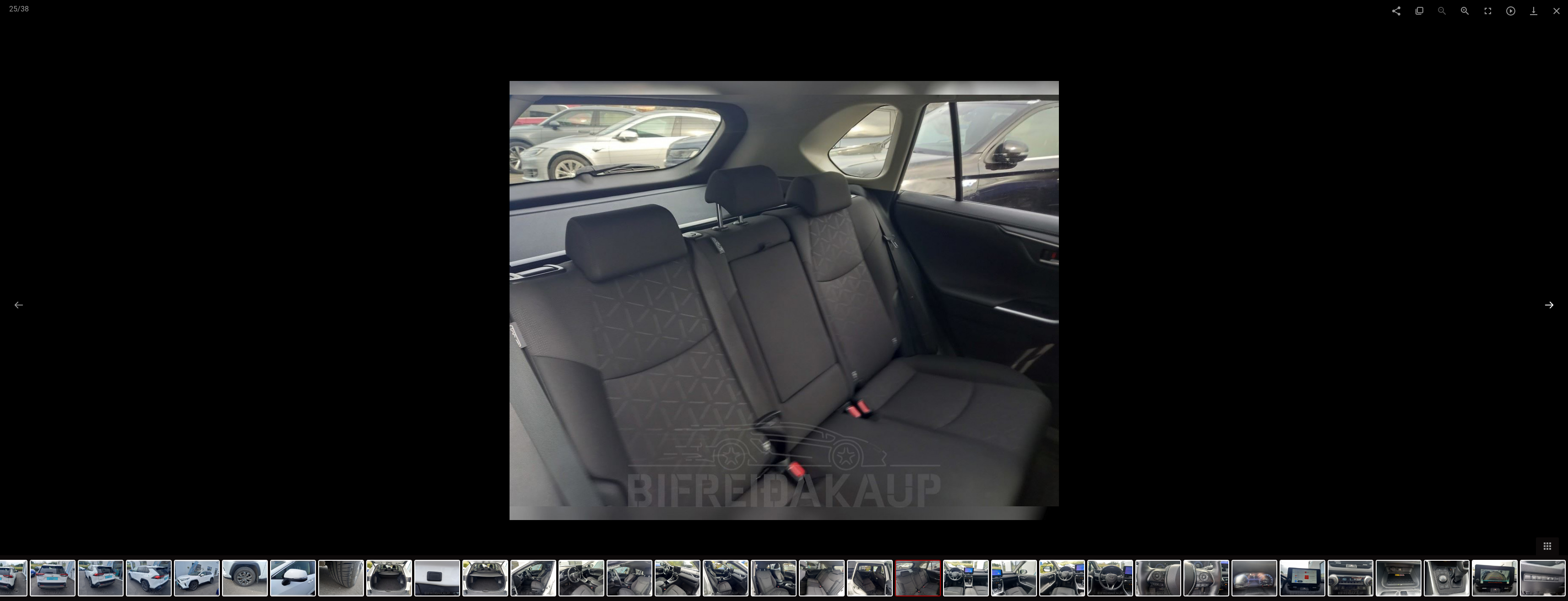
click at [1553, 306] on button at bounding box center [1549, 304] width 19 height 18
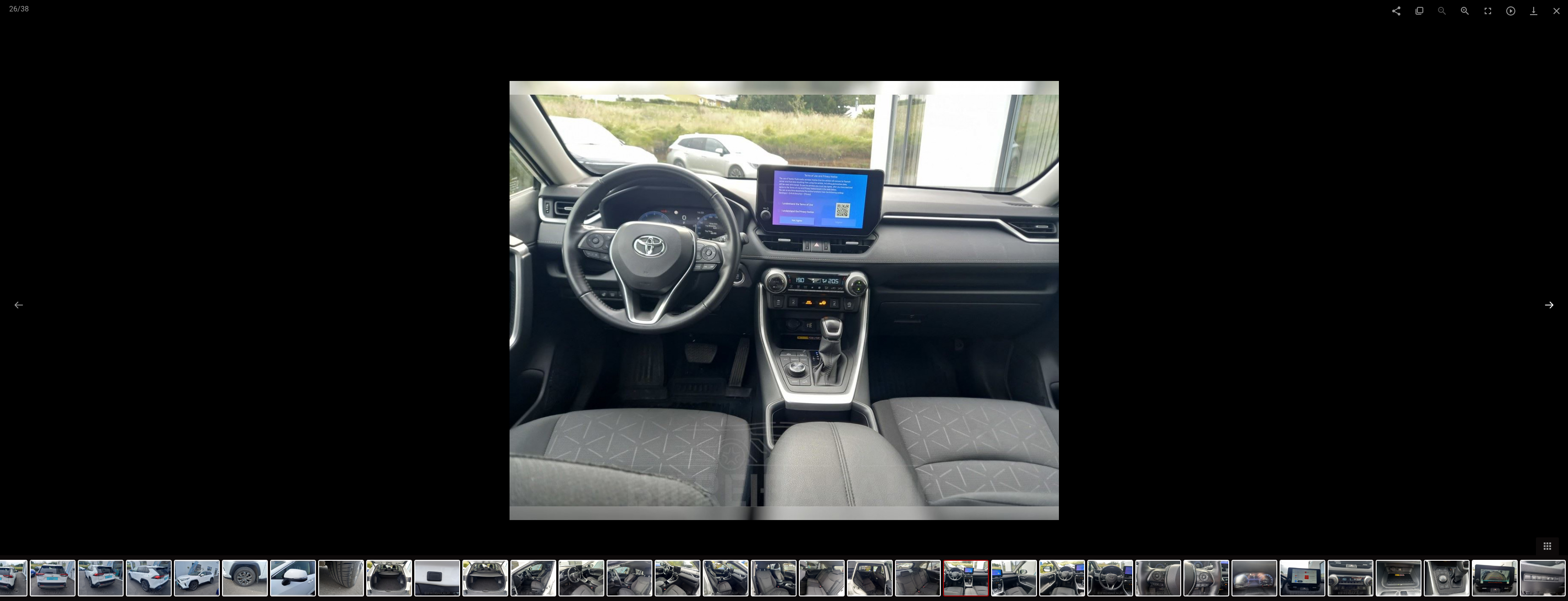
click at [1553, 306] on button at bounding box center [1549, 304] width 19 height 18
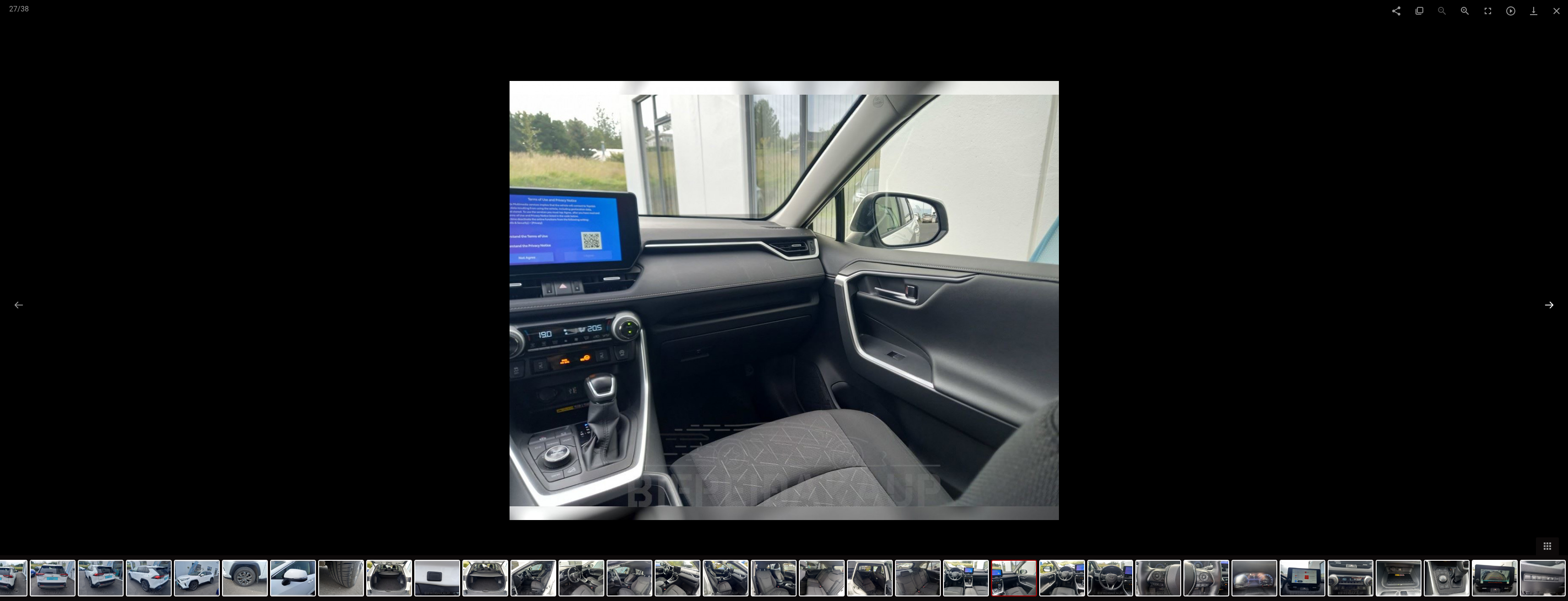
click at [1553, 306] on button at bounding box center [1549, 304] width 19 height 18
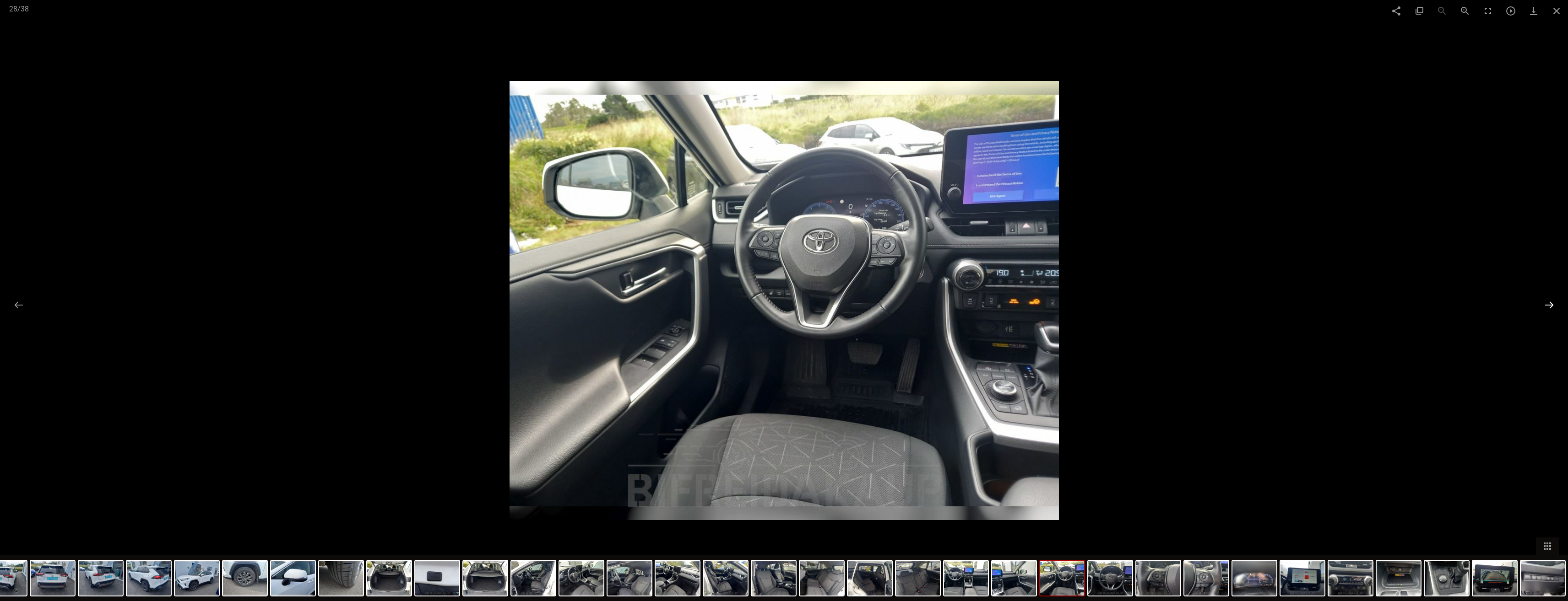
click at [1553, 306] on button at bounding box center [1549, 304] width 19 height 18
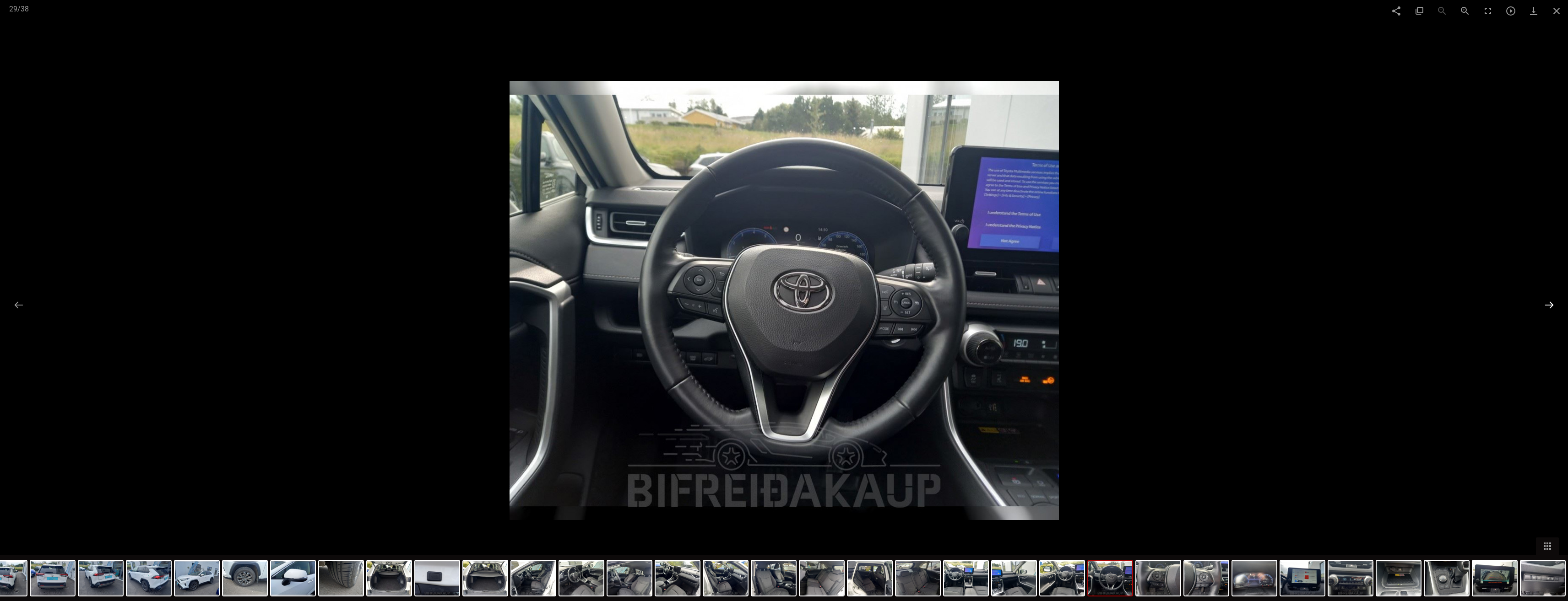
click at [1553, 306] on button at bounding box center [1549, 304] width 19 height 18
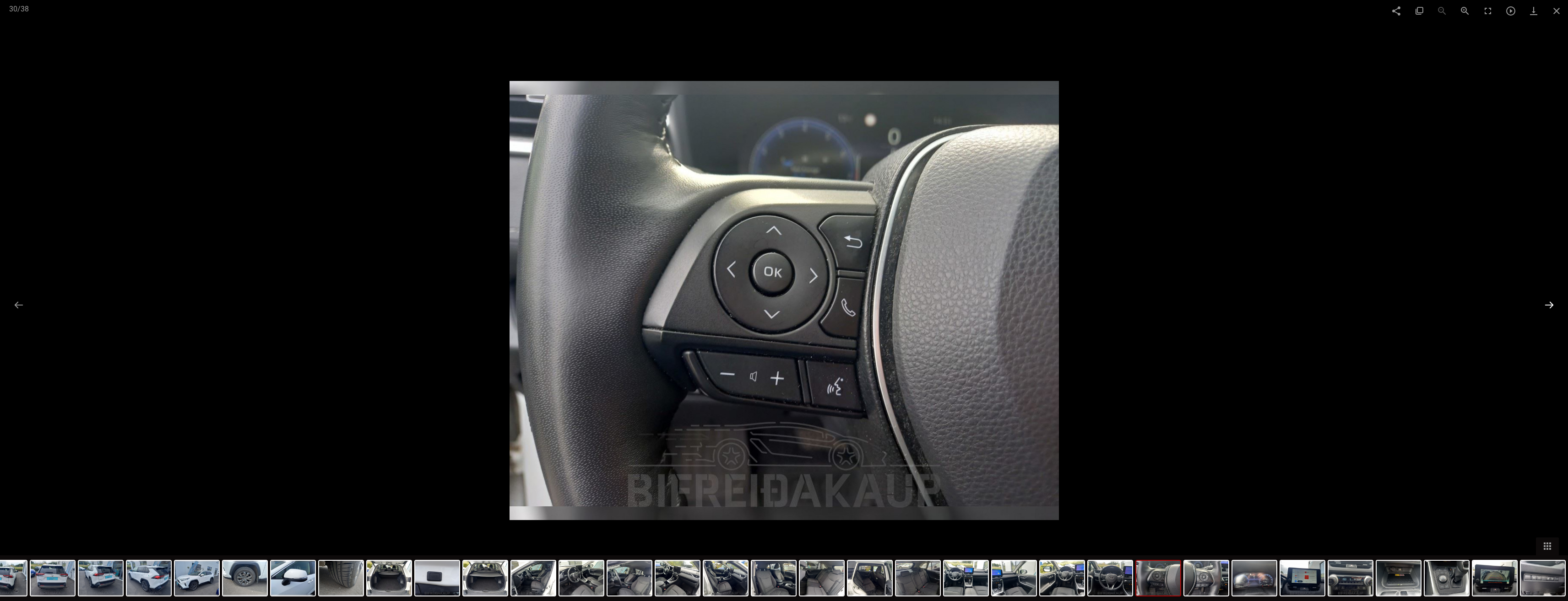
click at [1553, 306] on button at bounding box center [1549, 304] width 19 height 18
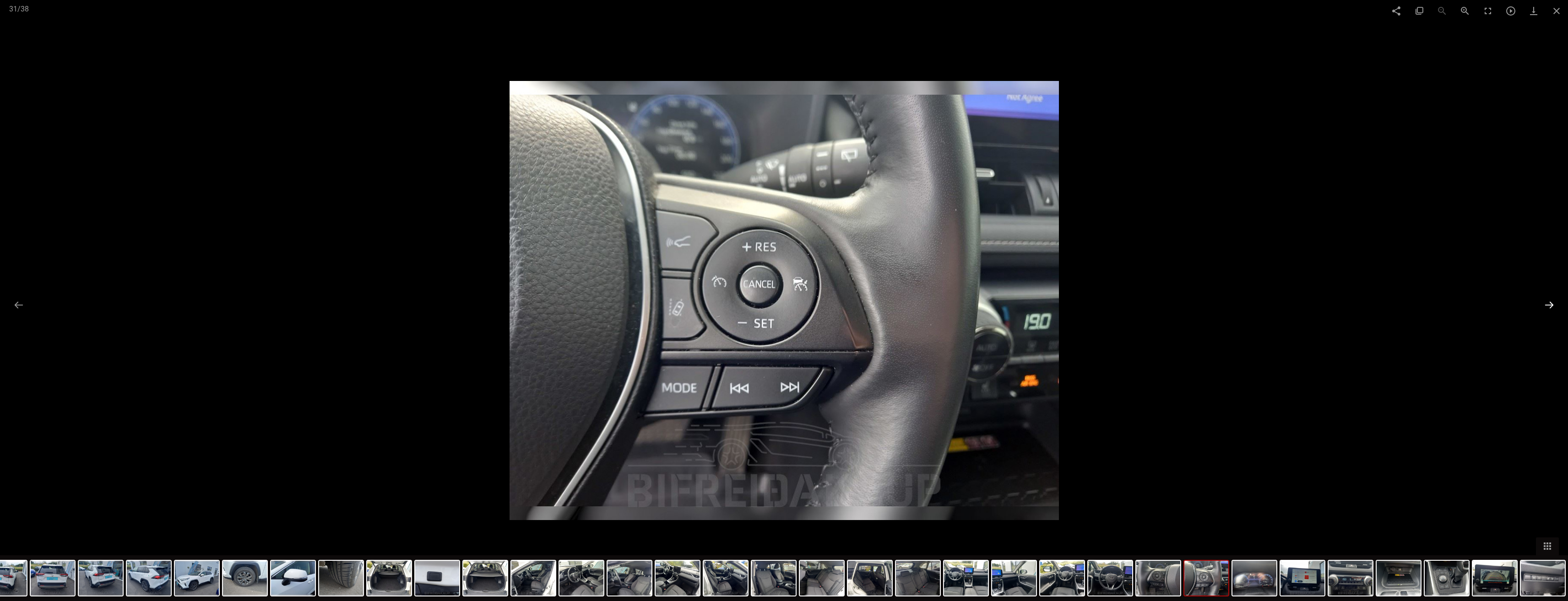
click at [1553, 306] on button at bounding box center [1549, 304] width 19 height 18
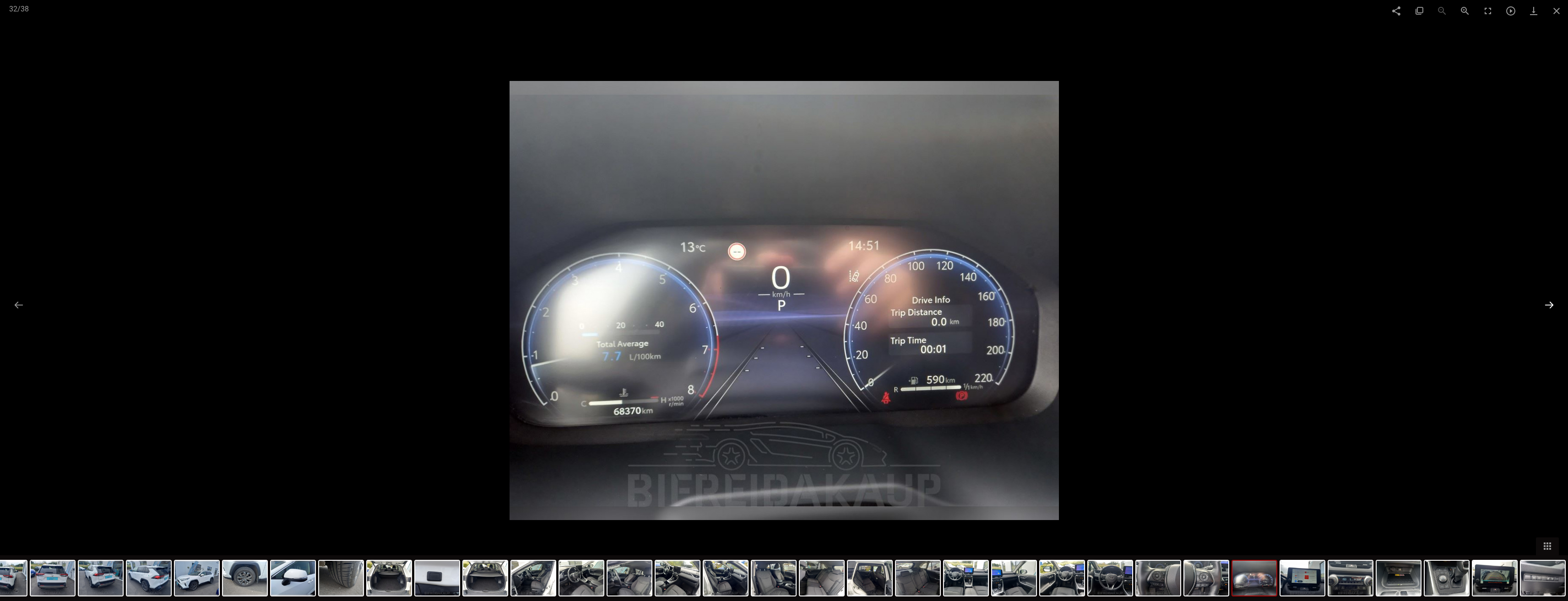
click at [1553, 306] on button at bounding box center [1549, 304] width 19 height 18
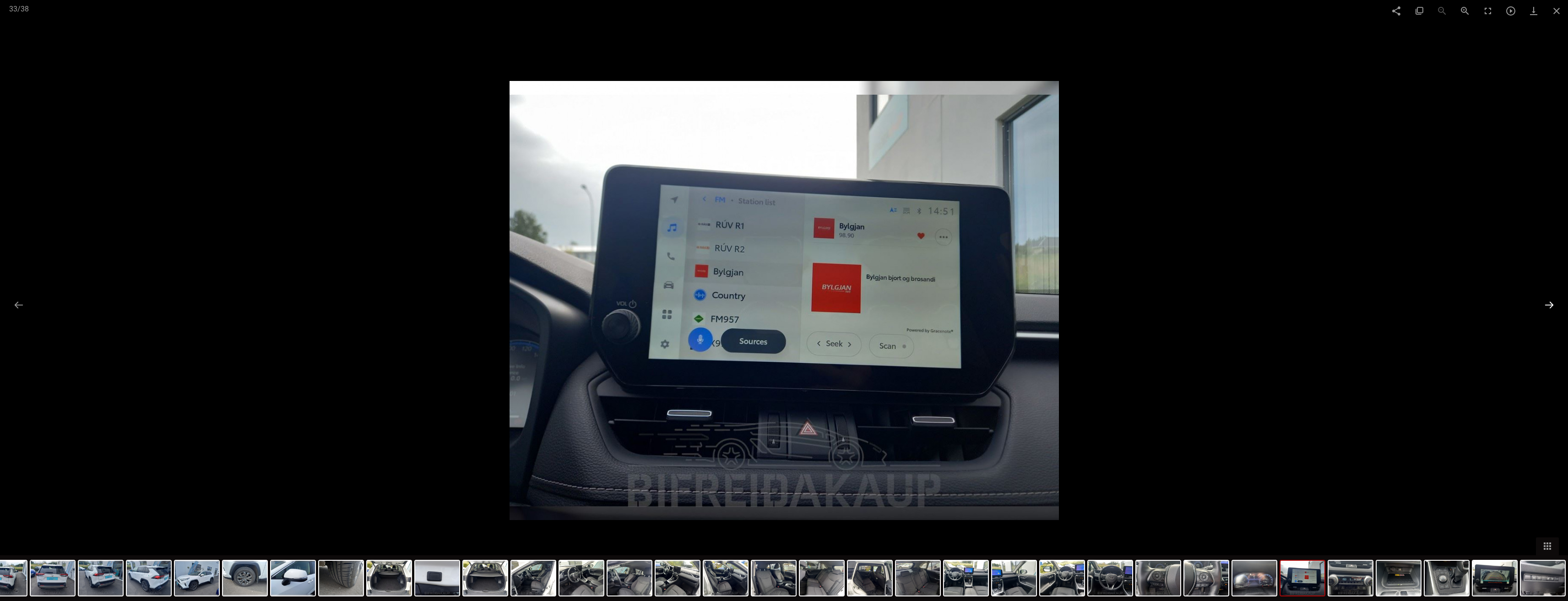
click at [1553, 306] on button at bounding box center [1549, 304] width 19 height 18
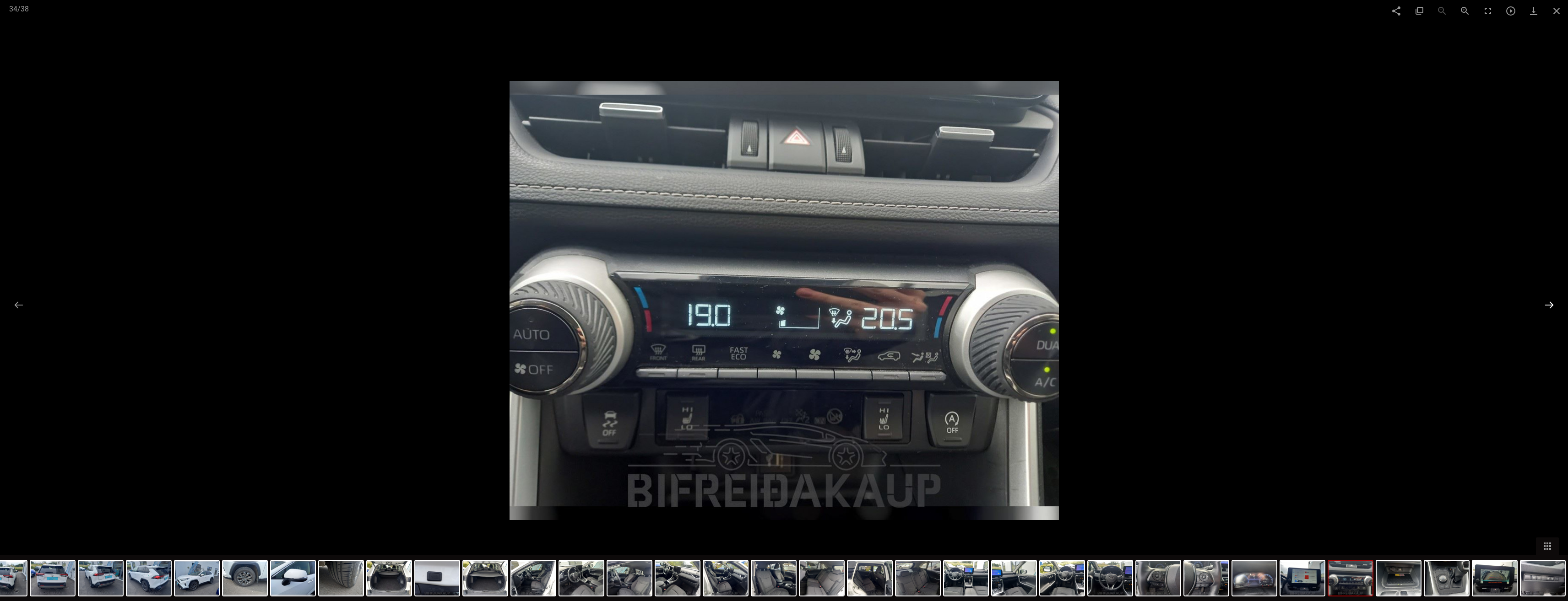
click at [1553, 306] on button at bounding box center [1549, 304] width 19 height 18
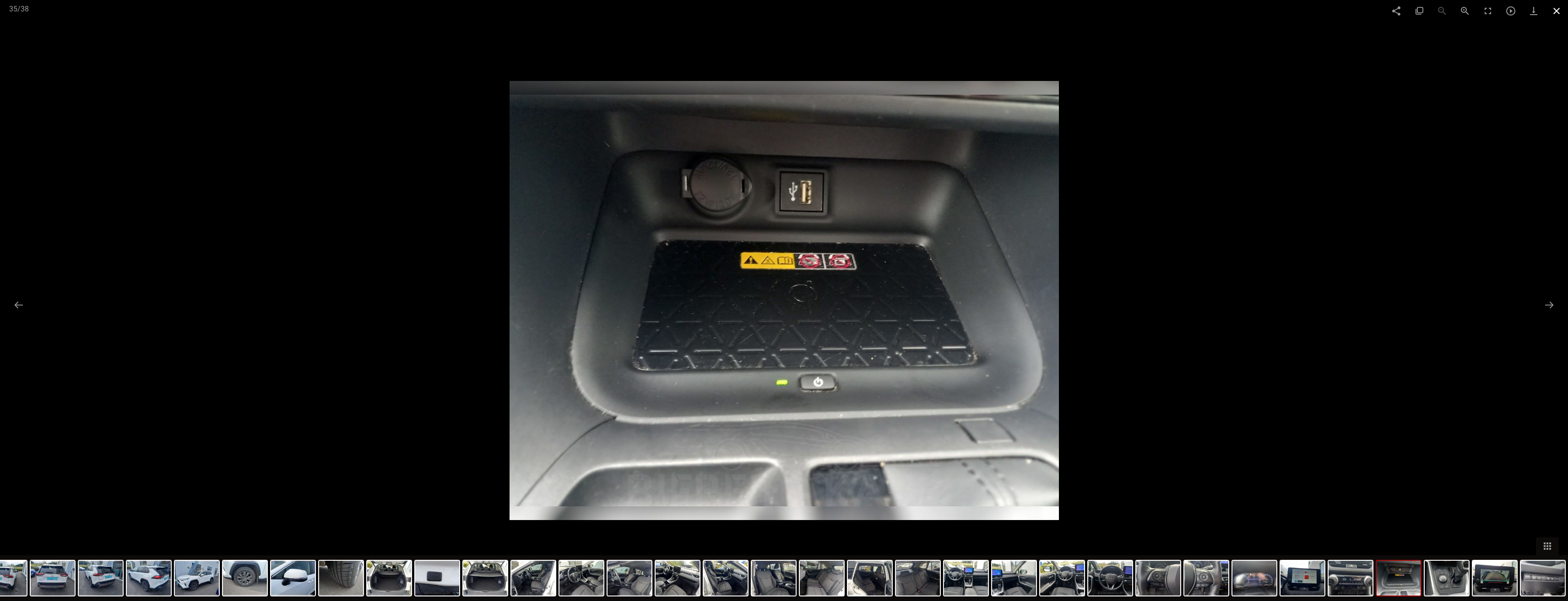
click at [1553, 11] on span at bounding box center [1555, 10] width 23 height 21
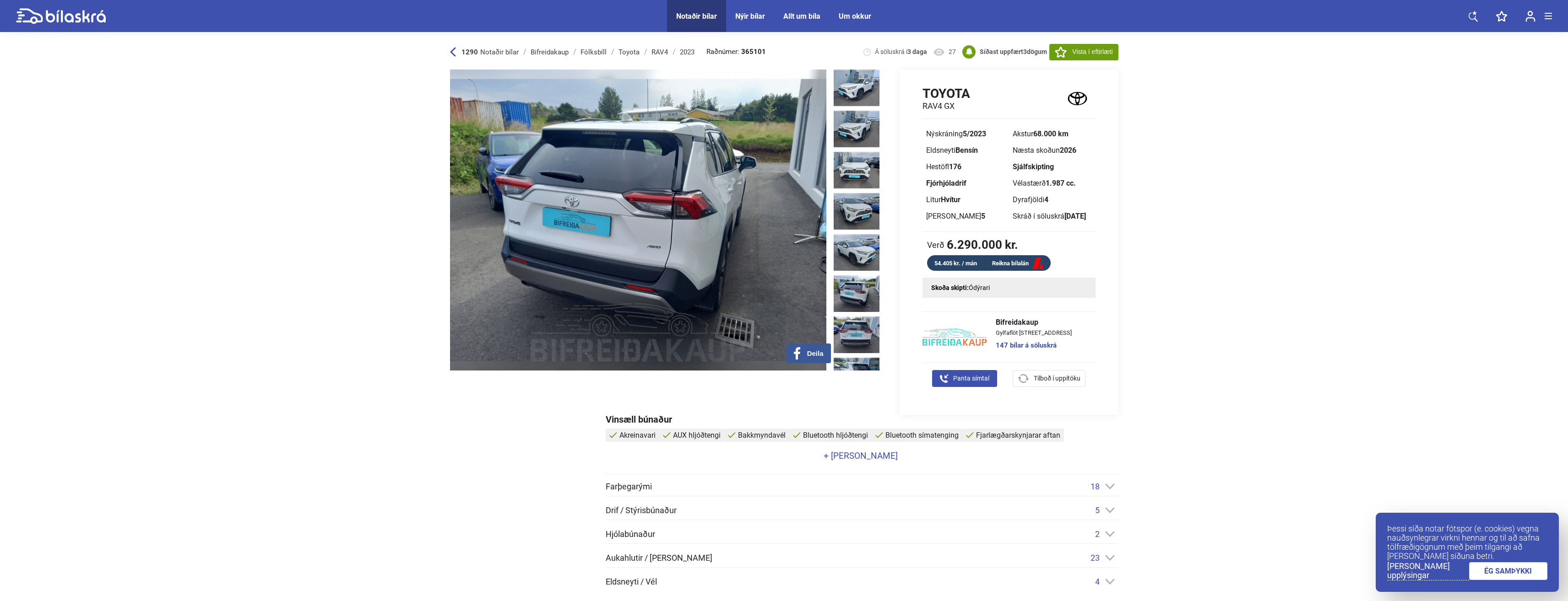
click at [1009, 262] on link "Reikna bílalán" at bounding box center [1017, 264] width 66 height 12
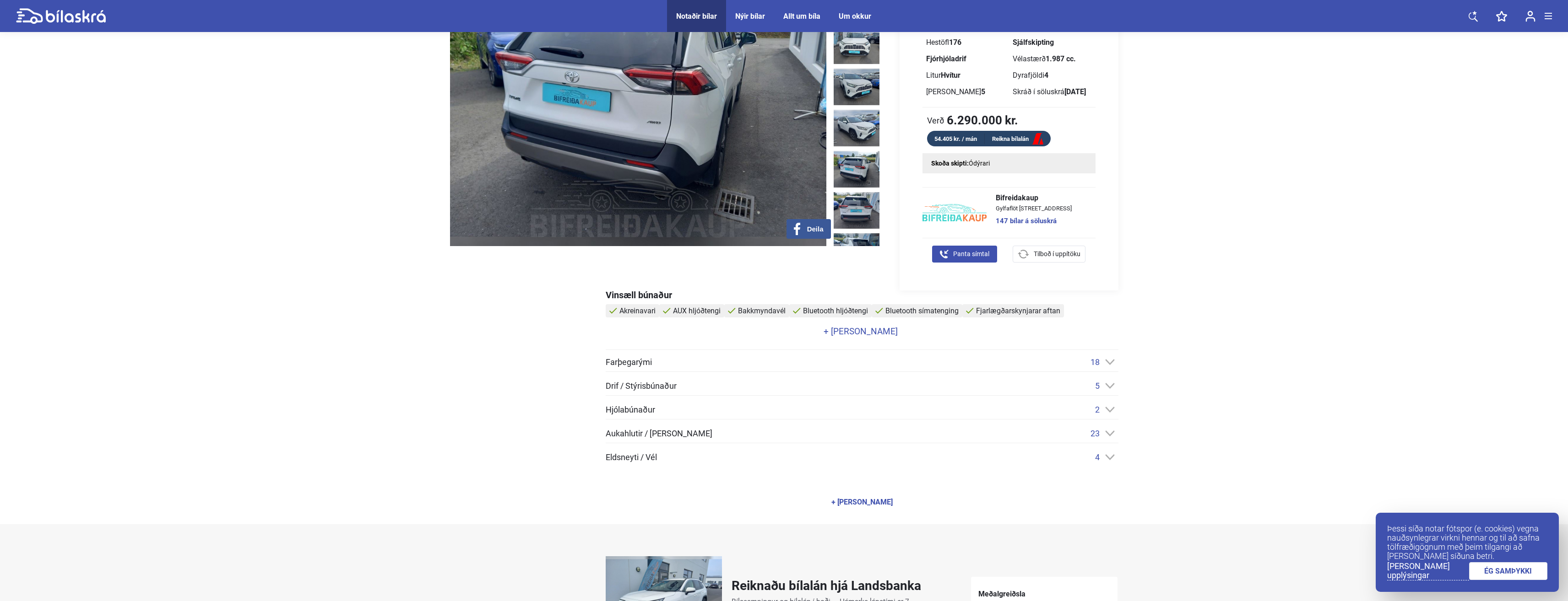
scroll to position [275, 0]
